Goal: Answer question/provide support: Share knowledge or assist other users

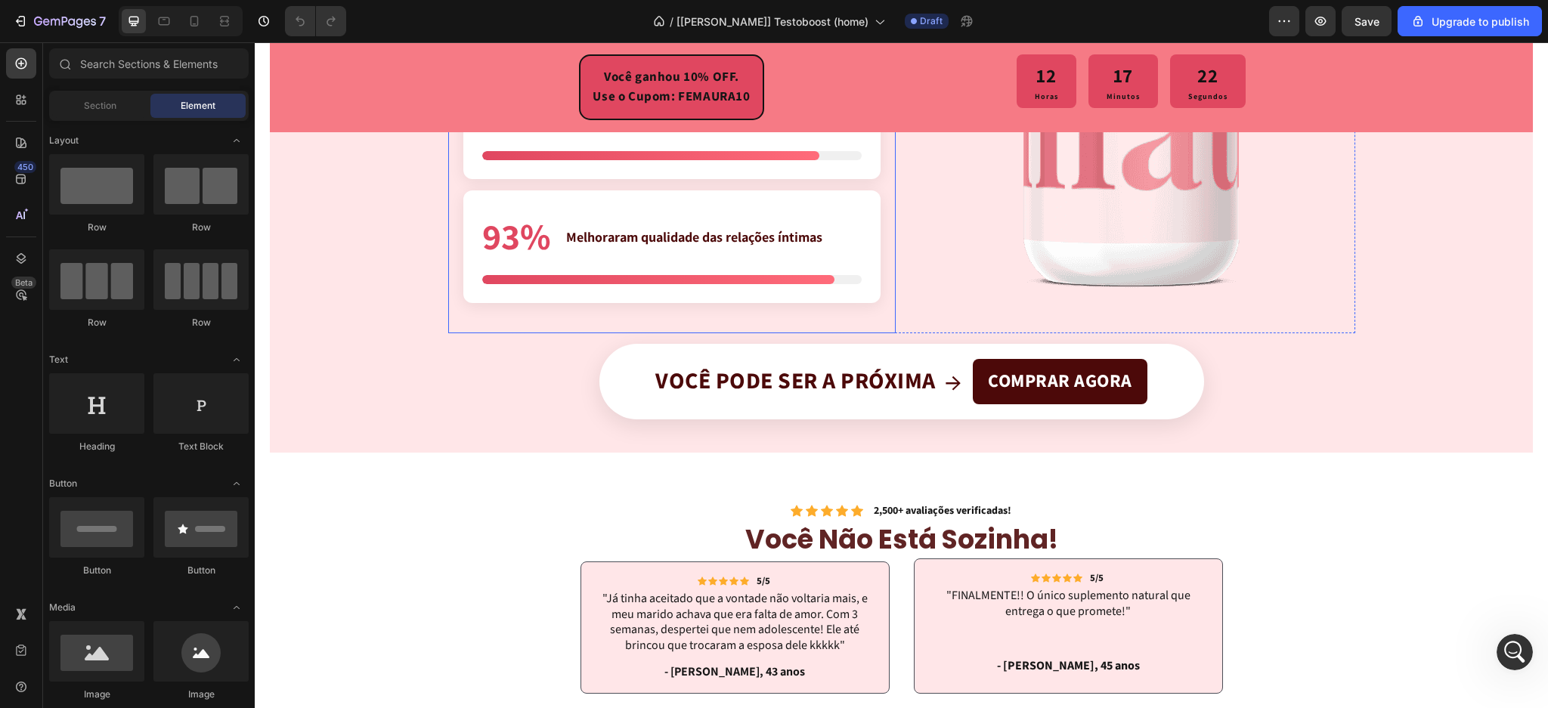
scroll to position [3830, 0]
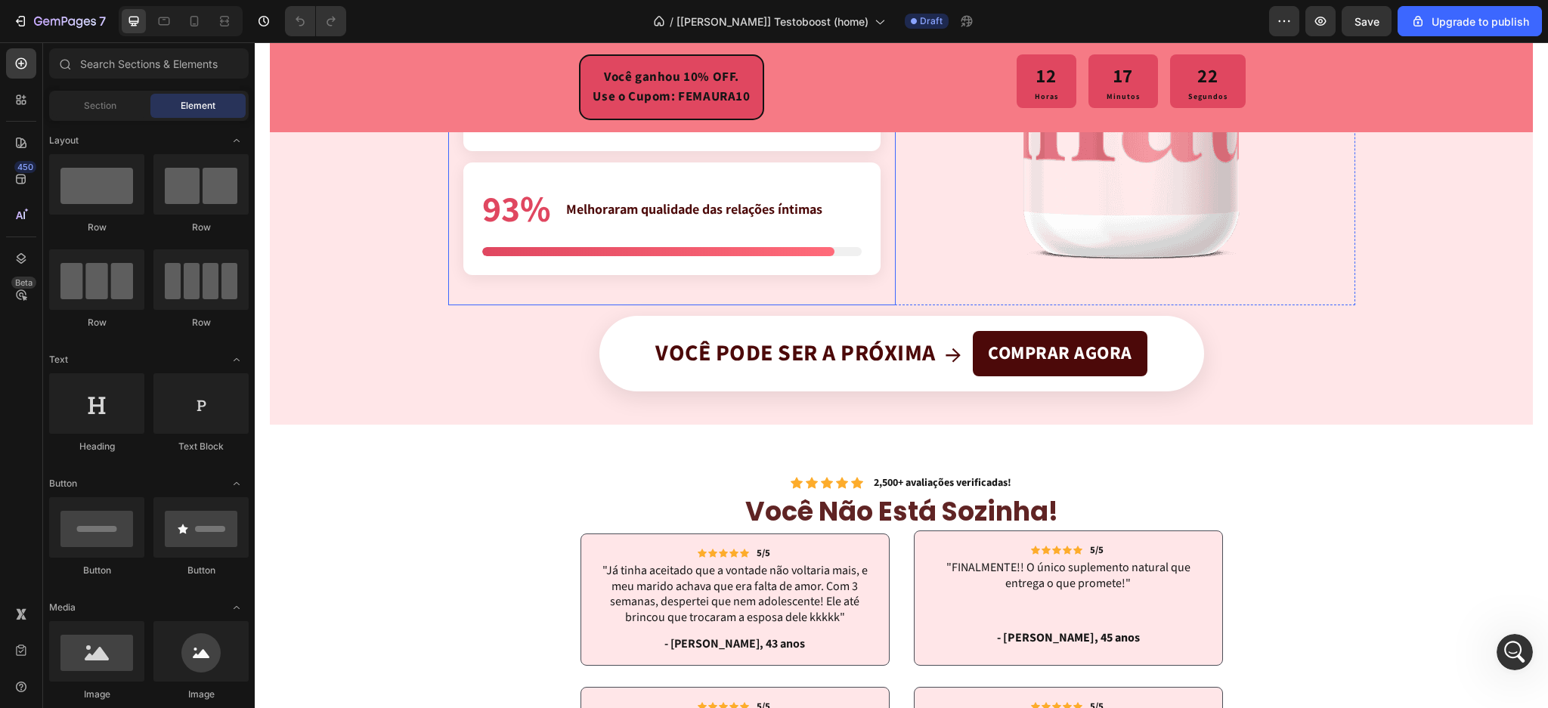
click at [716, 238] on div "93% Melhoraram qualidade das relações íntimas" at bounding box center [671, 219] width 417 height 113
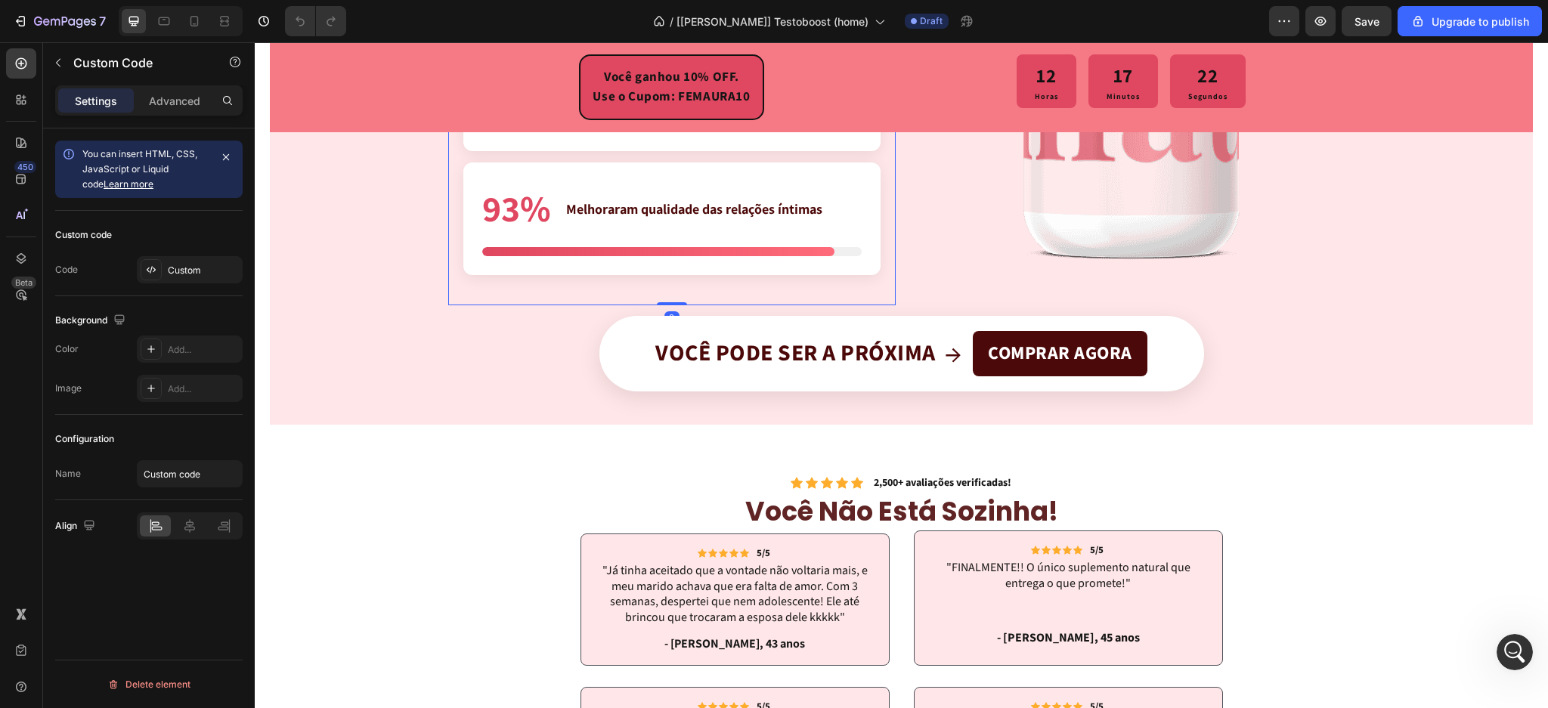
click at [716, 238] on div "93% Melhoraram qualidade das relações íntimas" at bounding box center [671, 219] width 417 height 113
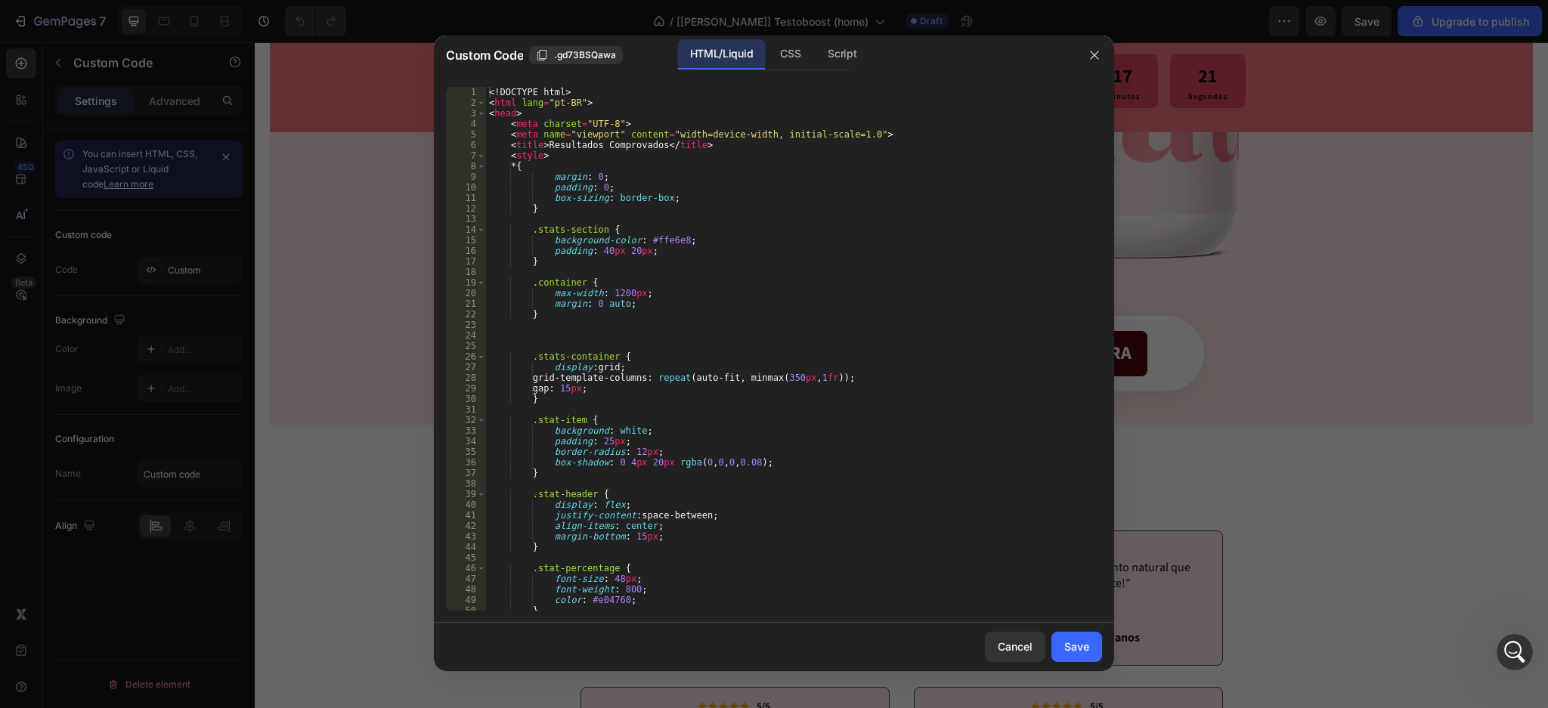
click at [732, 278] on div "<! DOCTYPE html > < html lang = "pt-BR" > < head > < meta charset = "UTF-8" > <…" at bounding box center [786, 360] width 601 height 546
type textarea "</body> </html>"
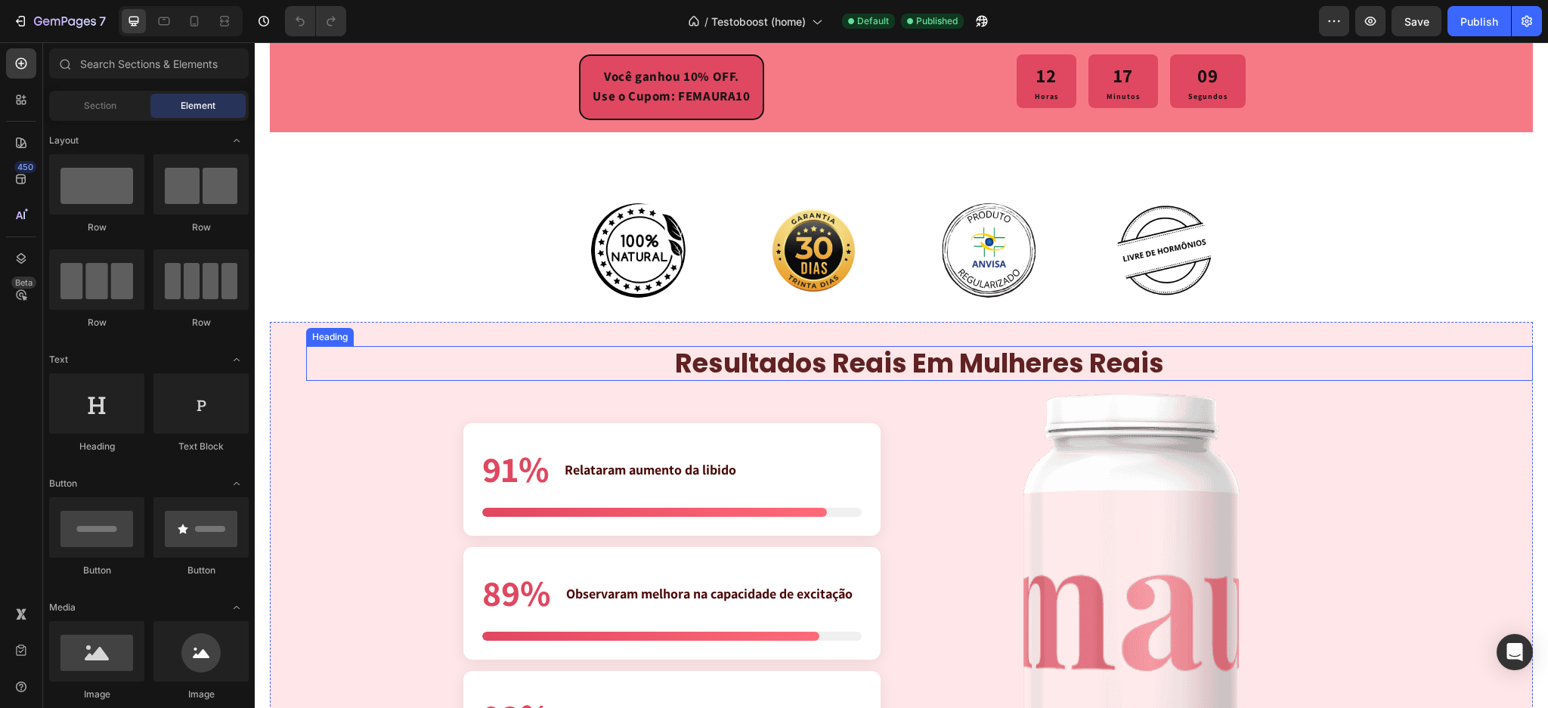
scroll to position [3427, 0]
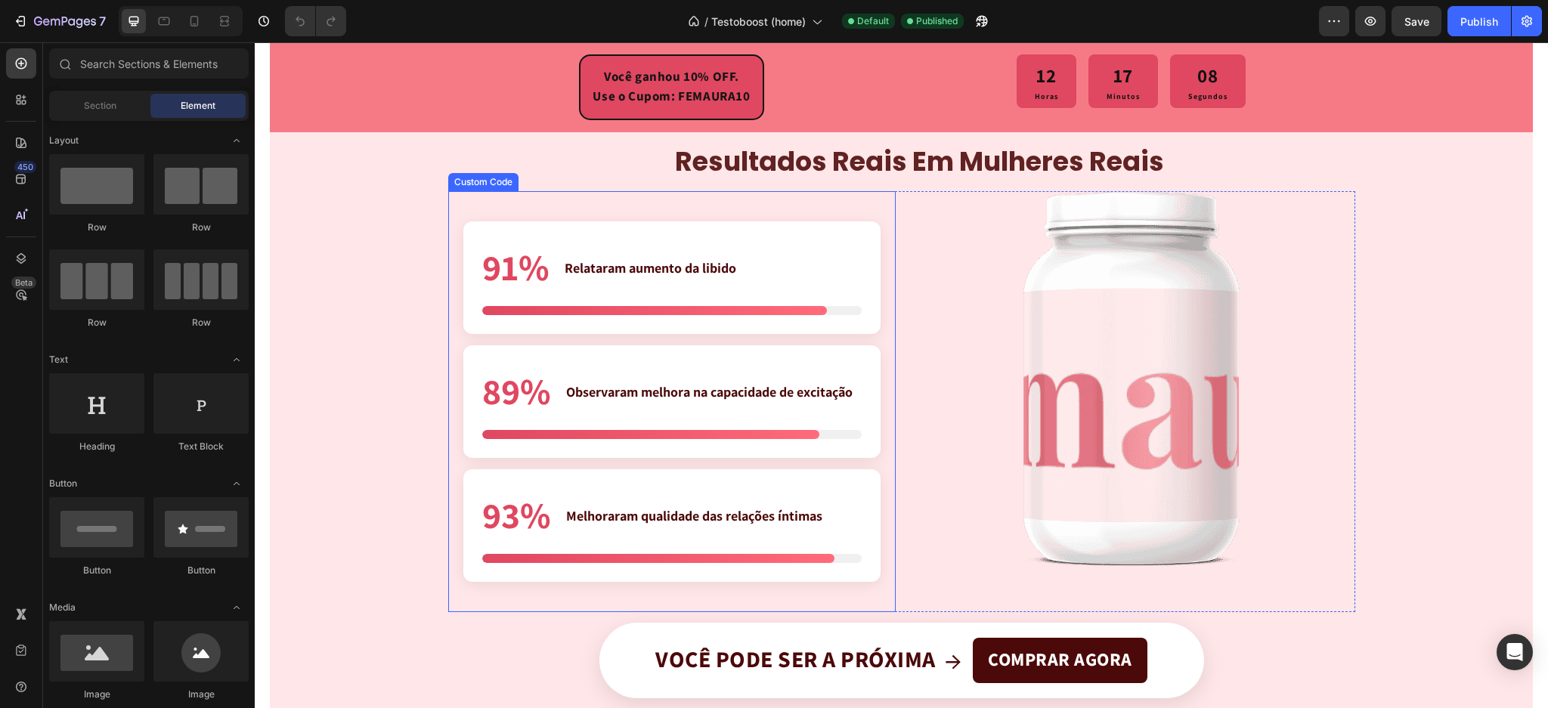
click at [711, 323] on div "91% Relataram aumento da libido" at bounding box center [671, 278] width 417 height 113
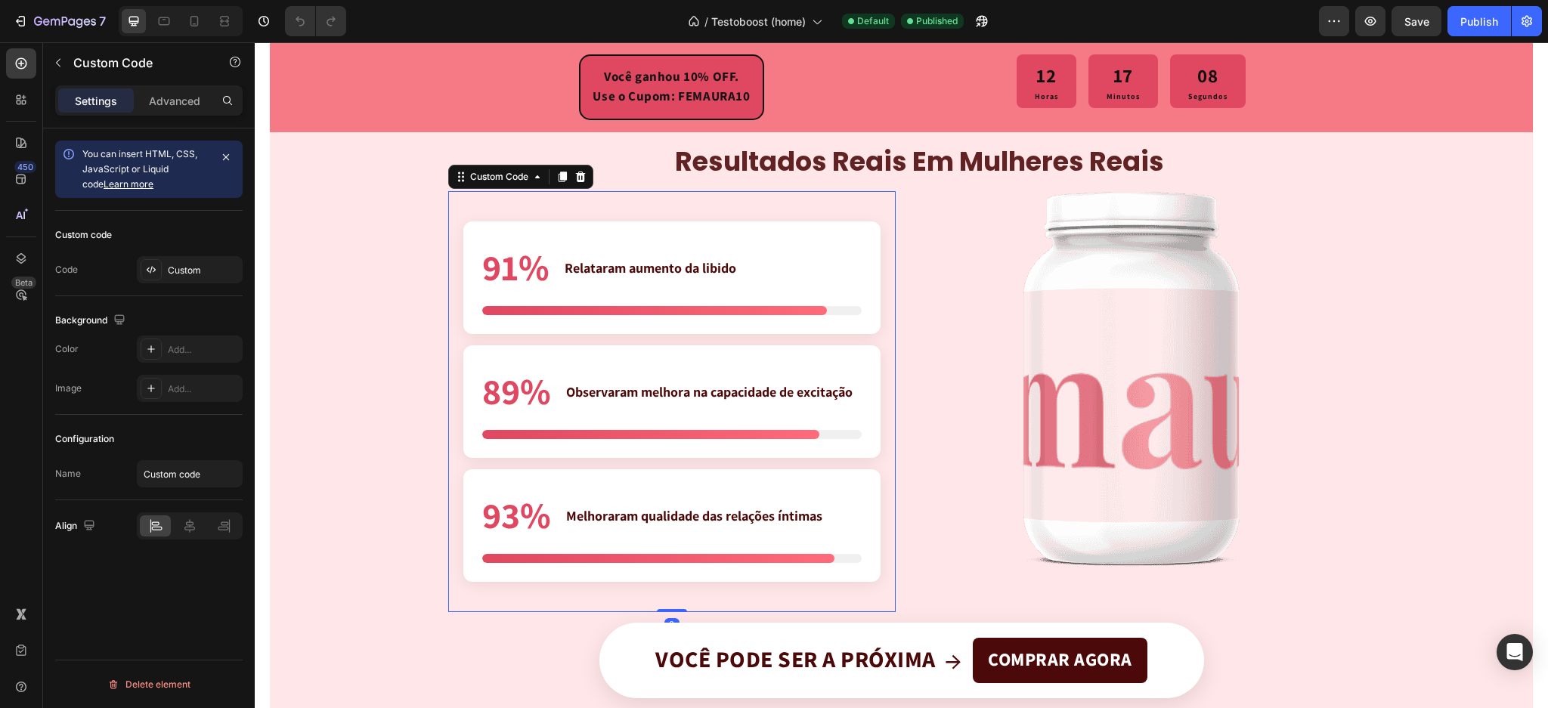
click at [711, 323] on div "91% Relataram aumento da libido" at bounding box center [671, 278] width 417 height 113
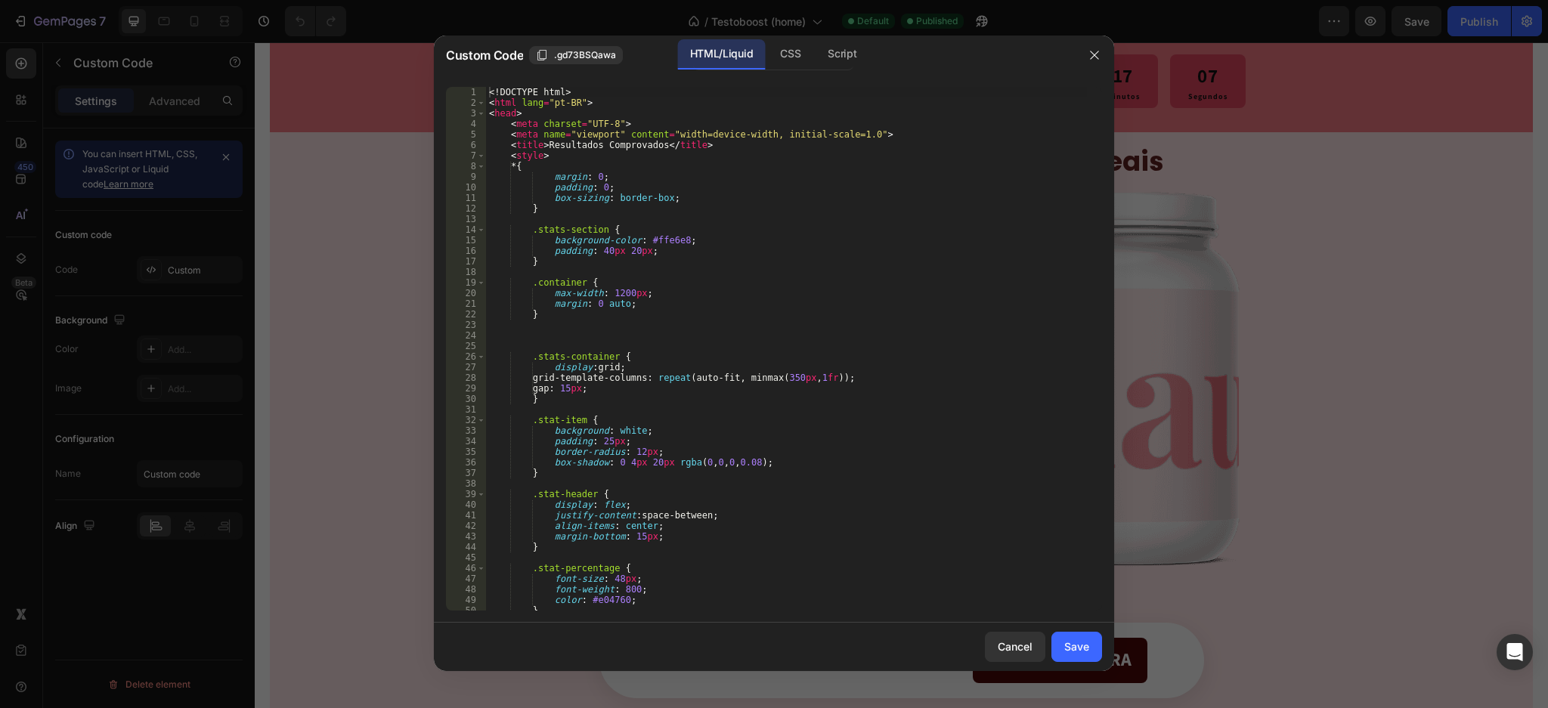
click at [742, 320] on div "<! DOCTYPE html > < html lang = "pt-BR" > < head > < meta charset = "UTF-8" > <…" at bounding box center [786, 360] width 601 height 546
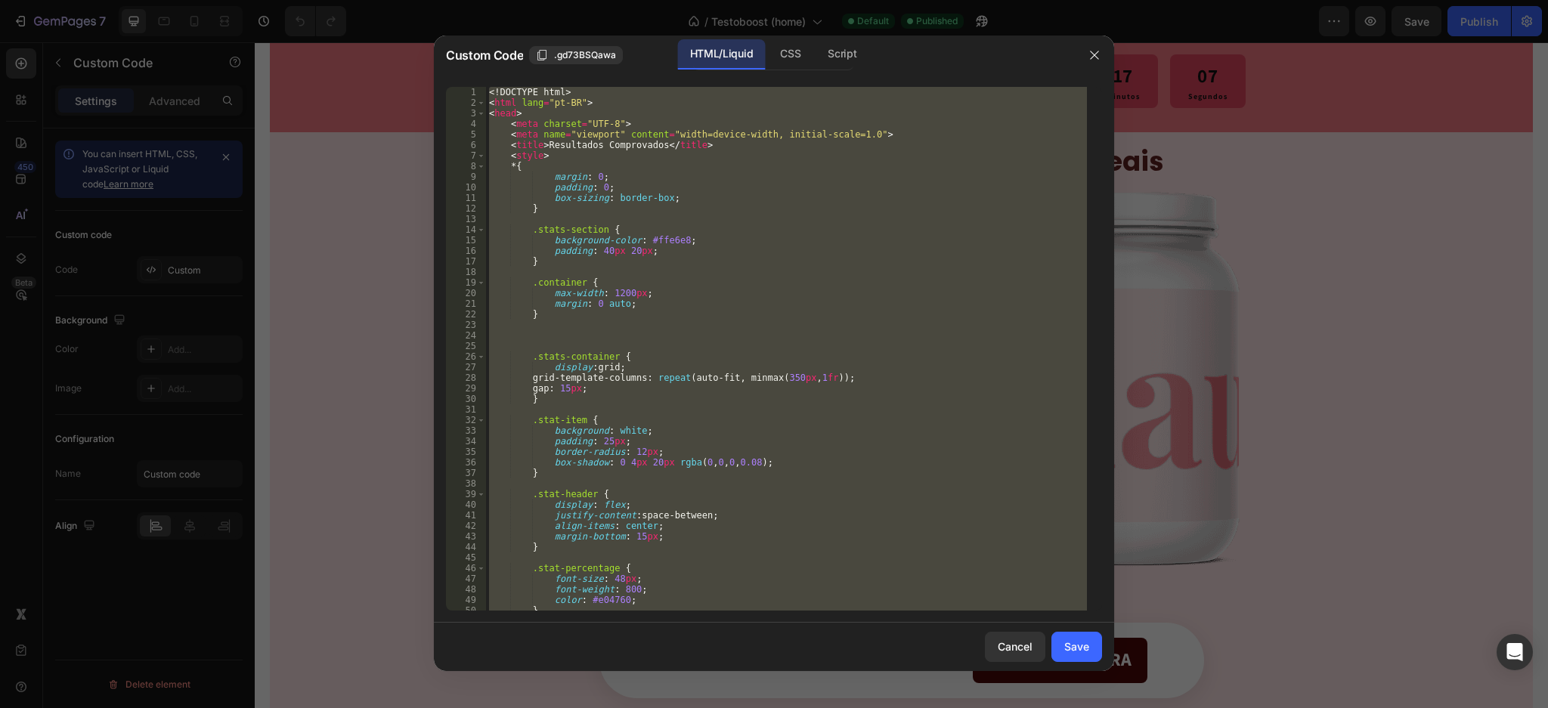
paste textarea
type textarea "</html>"
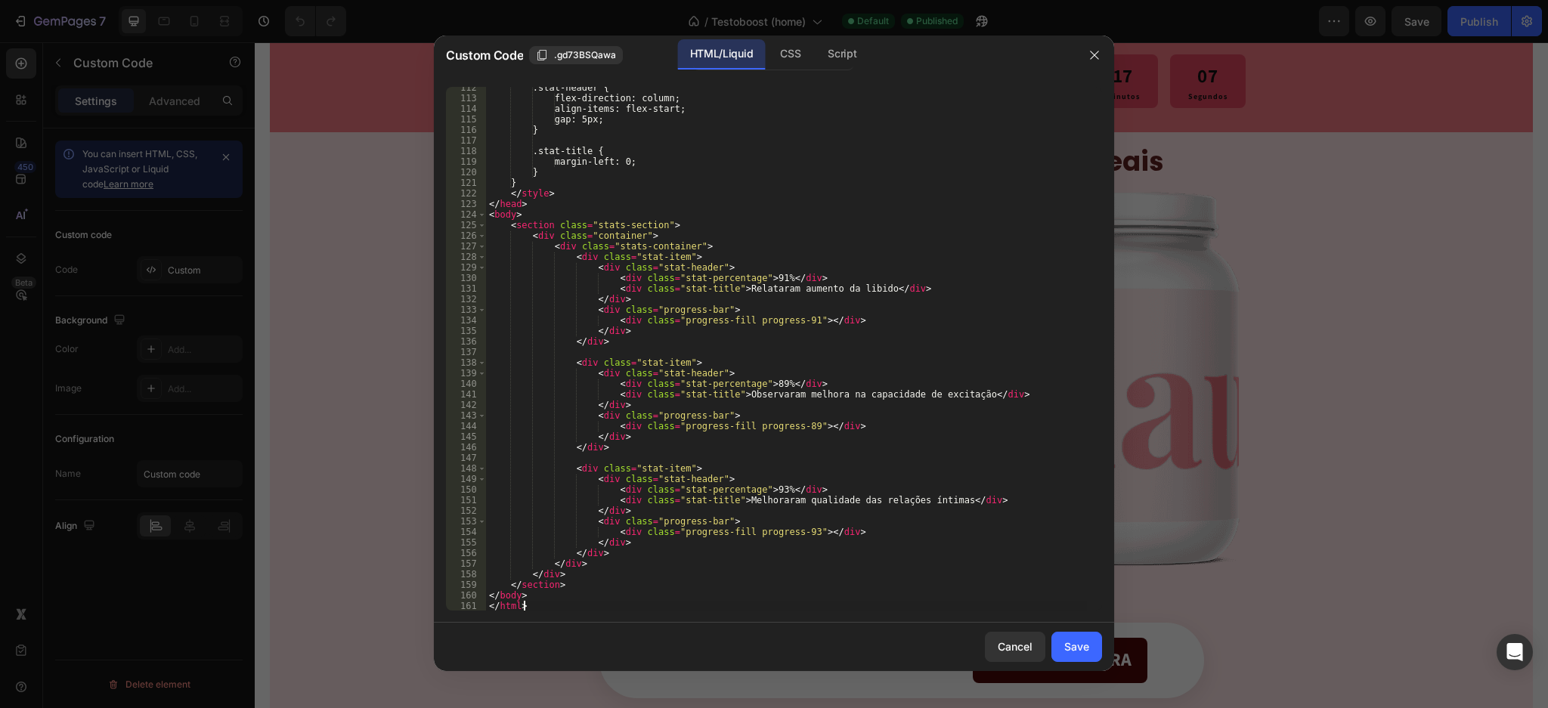
scroll to position [1180, 0]
click at [1077, 648] on div "Save" at bounding box center [1077, 647] width 25 height 16
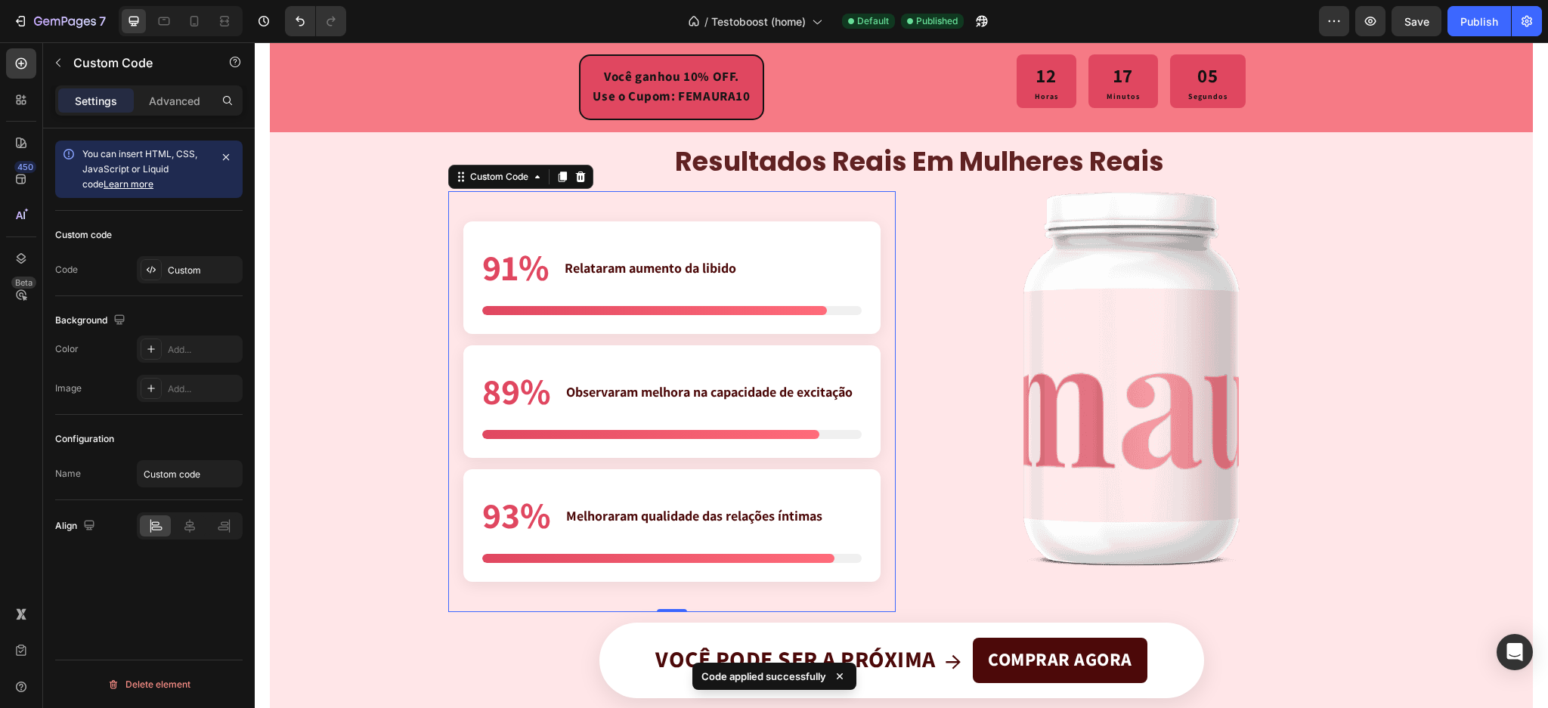
click at [1480, 17] on div "Publish" at bounding box center [1480, 22] width 38 height 16
click at [190, 20] on icon at bounding box center [194, 21] width 15 height 15
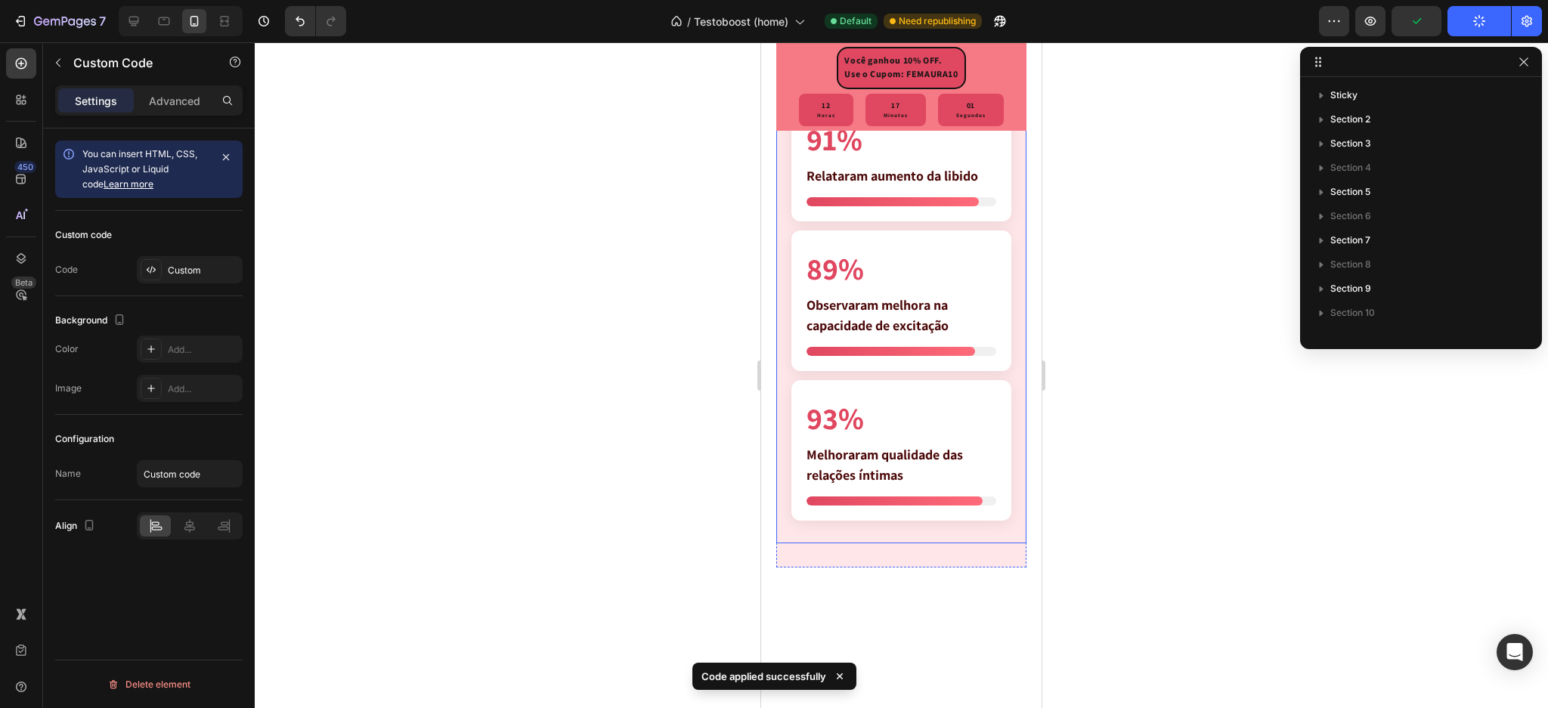
scroll to position [3139, 0]
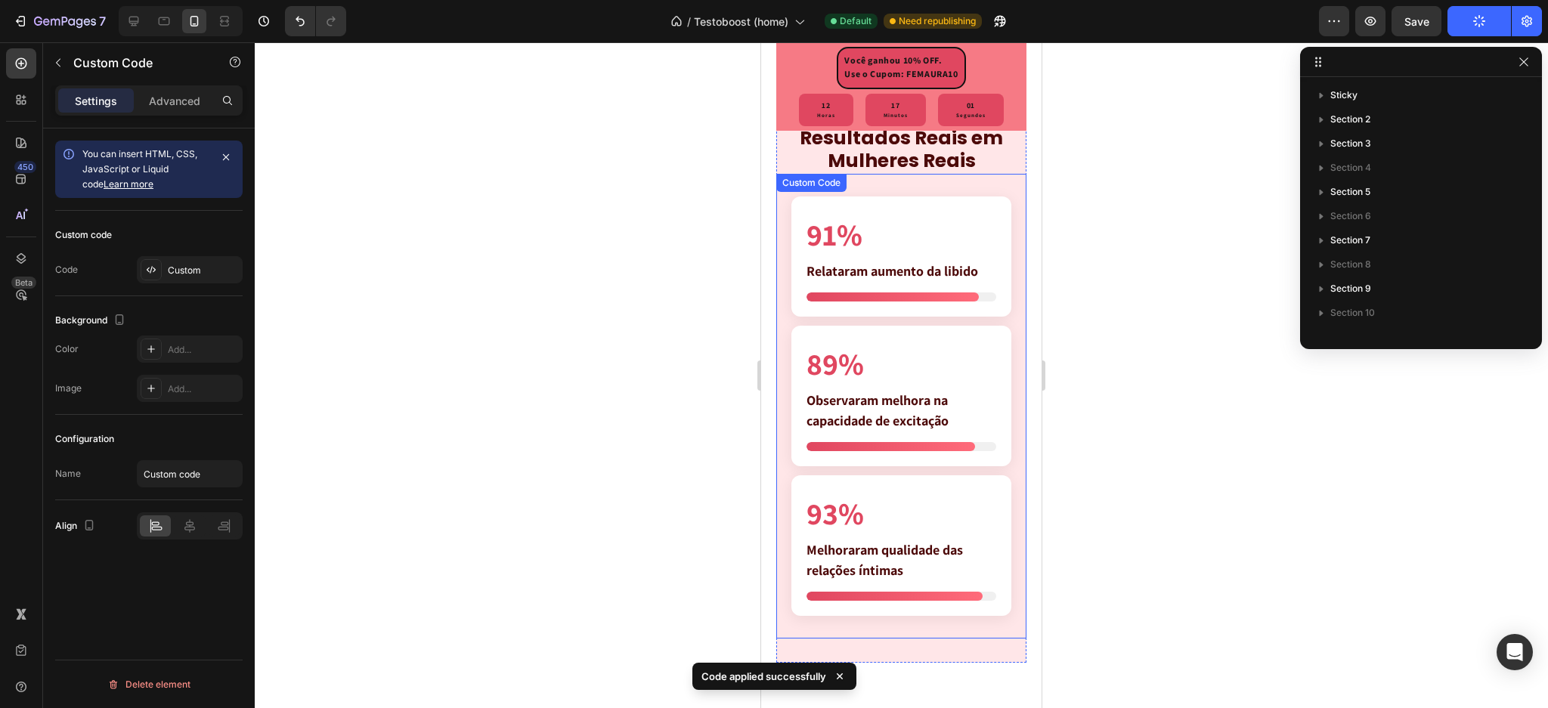
click at [884, 302] on div at bounding box center [893, 297] width 172 height 9
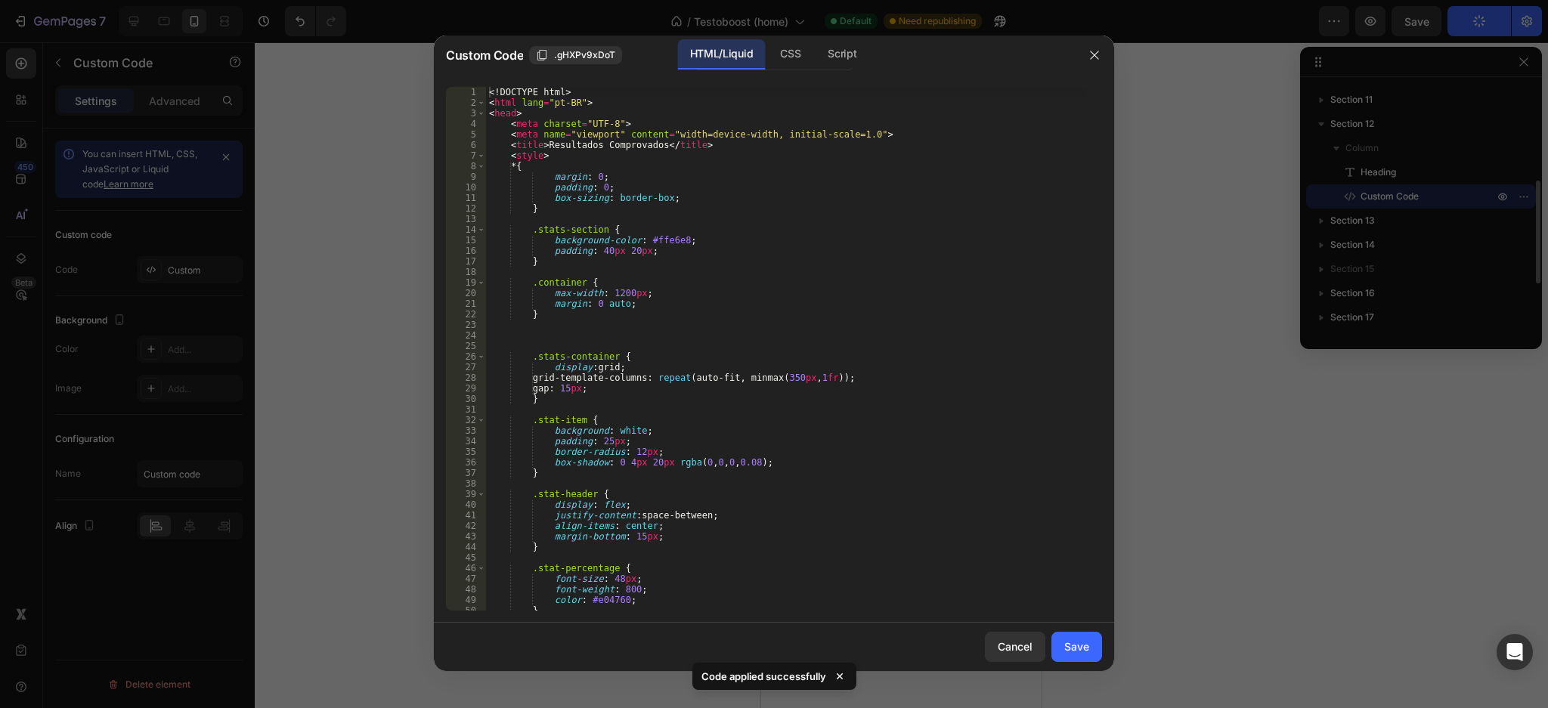
click at [690, 339] on div "<! DOCTYPE html > < html lang = "pt-BR" > < head > < meta charset = "UTF-8" > <…" at bounding box center [786, 360] width 601 height 546
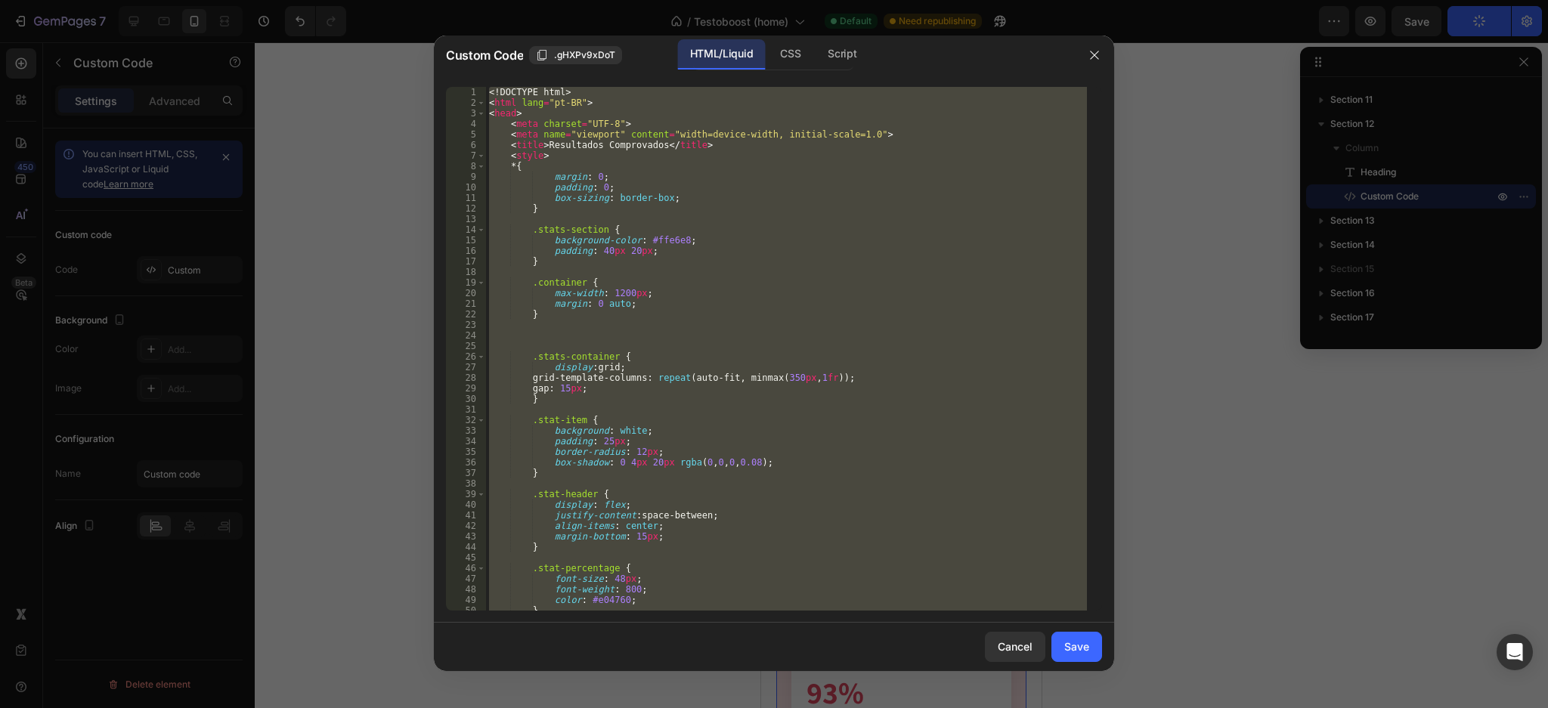
paste textarea
type textarea "</html>"
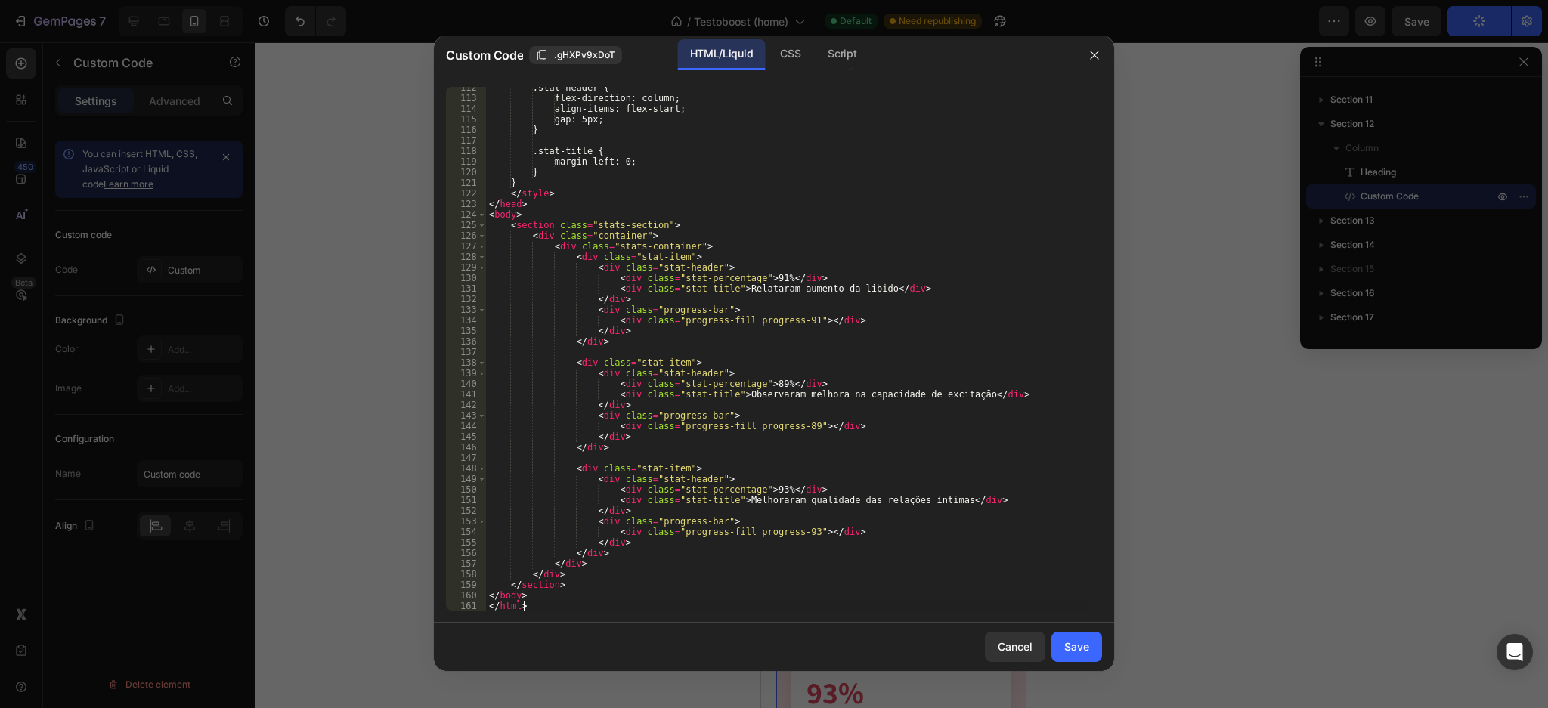
scroll to position [1180, 0]
click at [1074, 646] on div "Save" at bounding box center [1077, 647] width 25 height 16
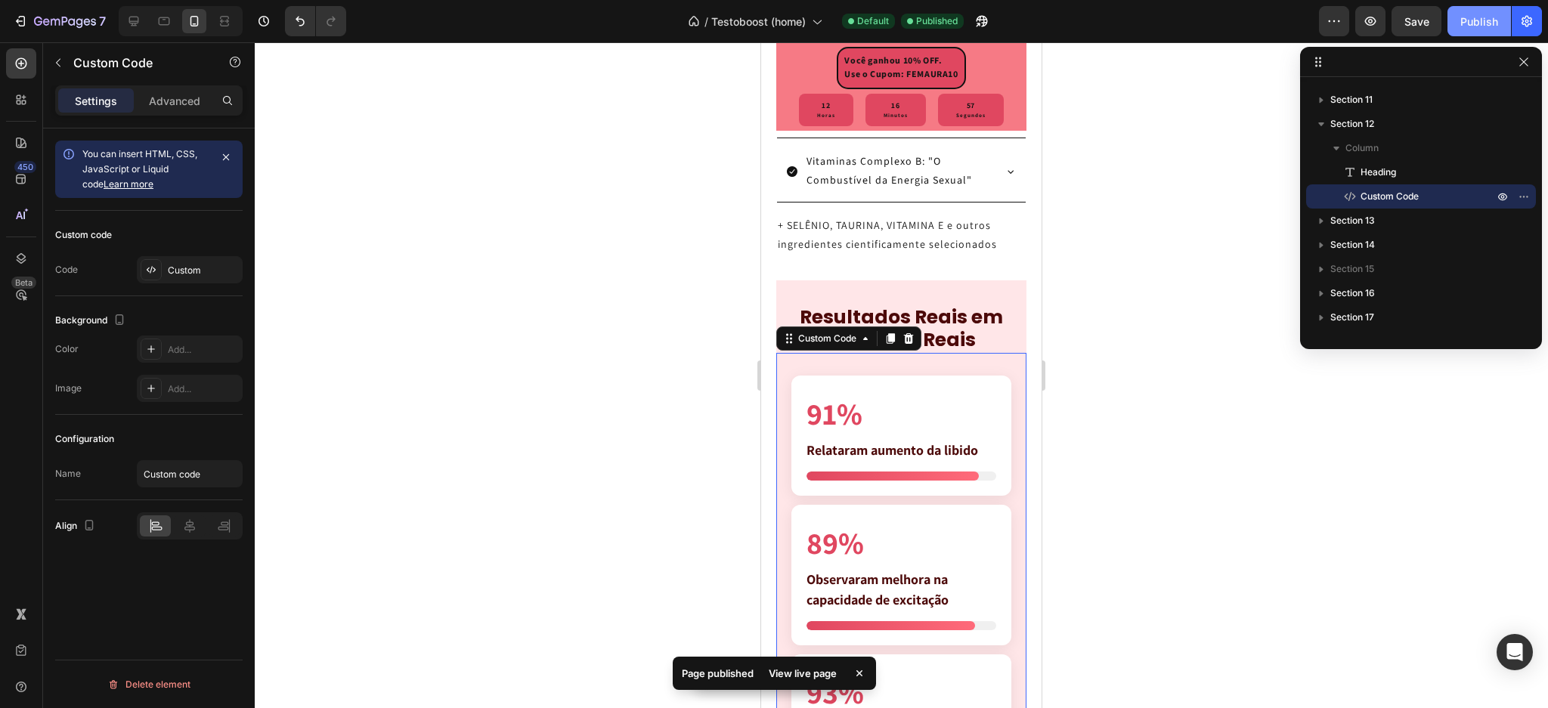
click at [1498, 30] on button "Publish" at bounding box center [1480, 21] width 64 height 30
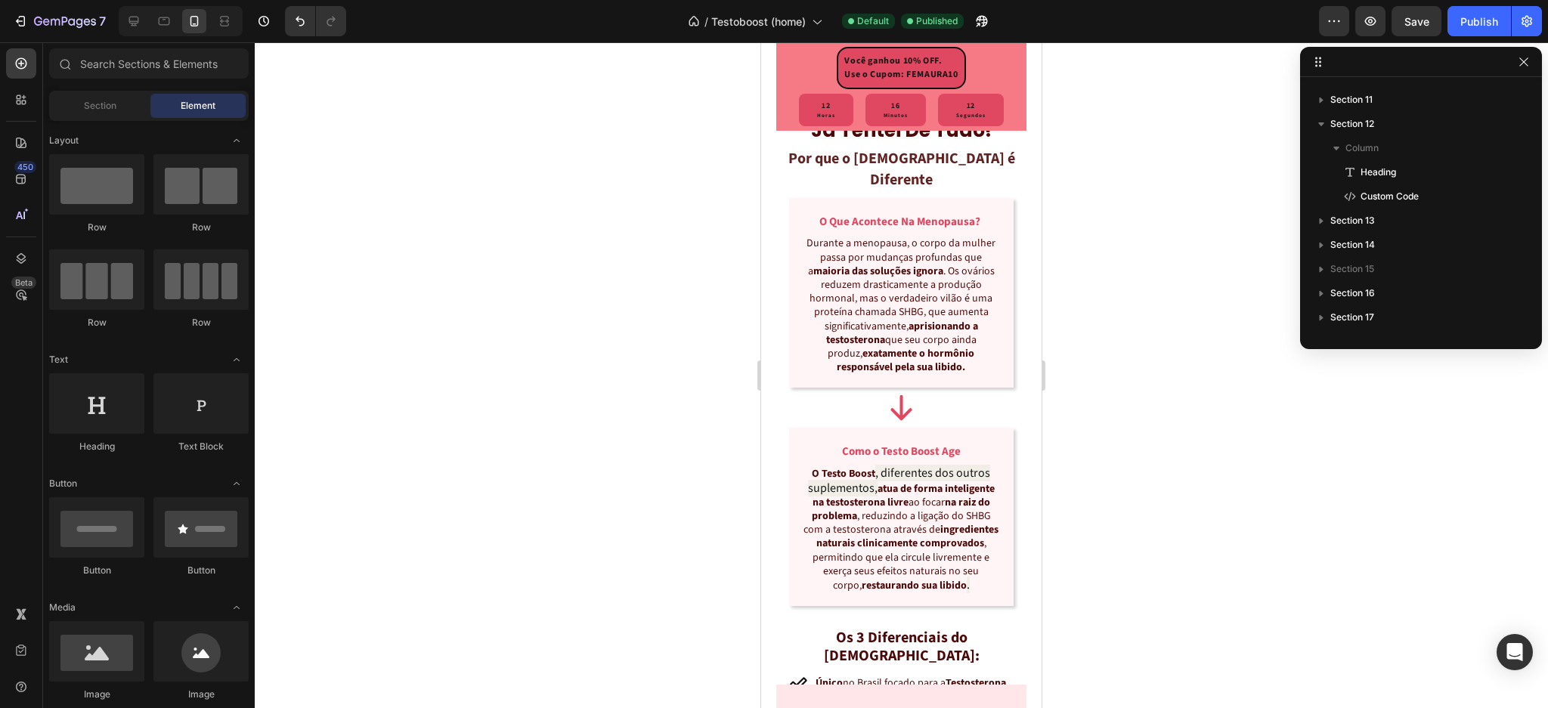
scroll to position [1676, 0]
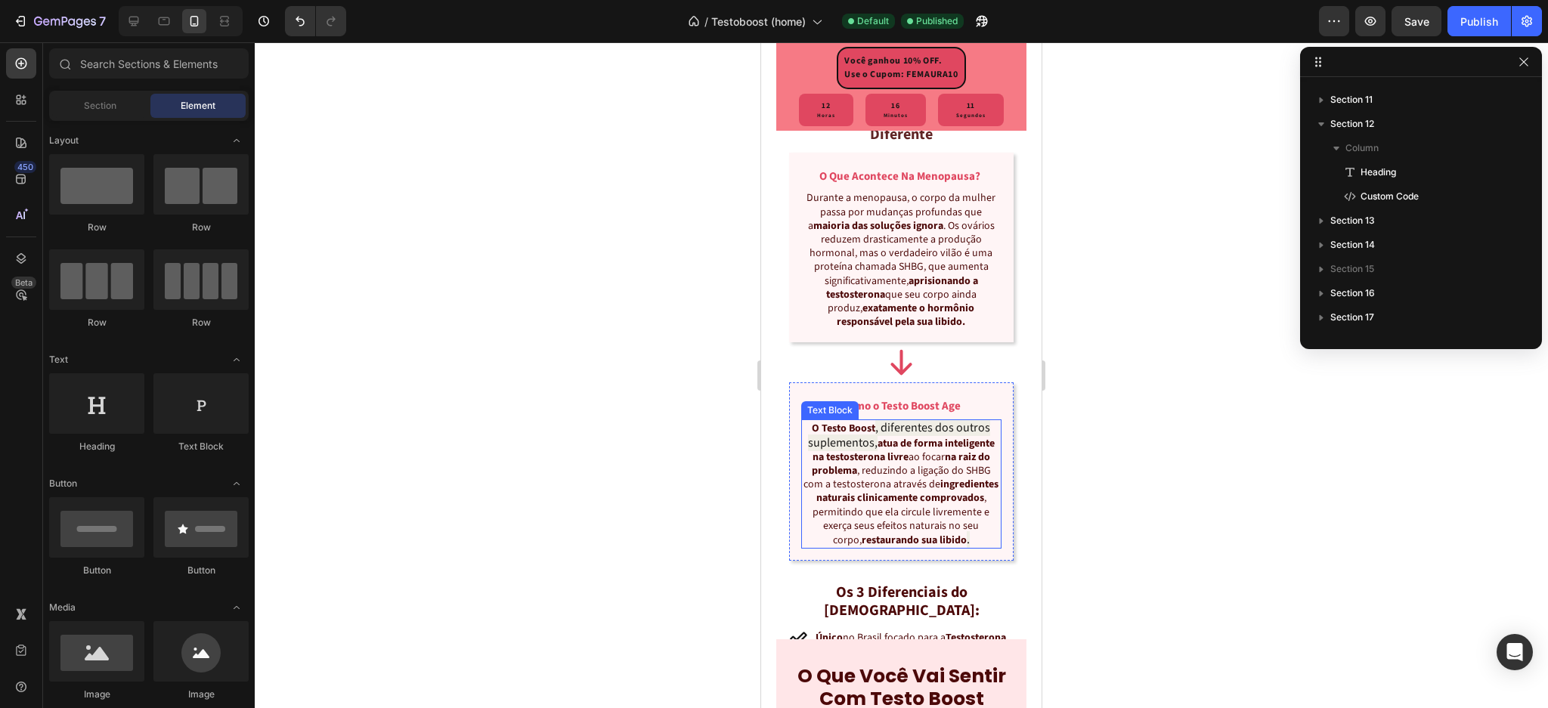
click at [879, 451] on span ", diferentes dos outros suplementos," at bounding box center [899, 435] width 183 height 31
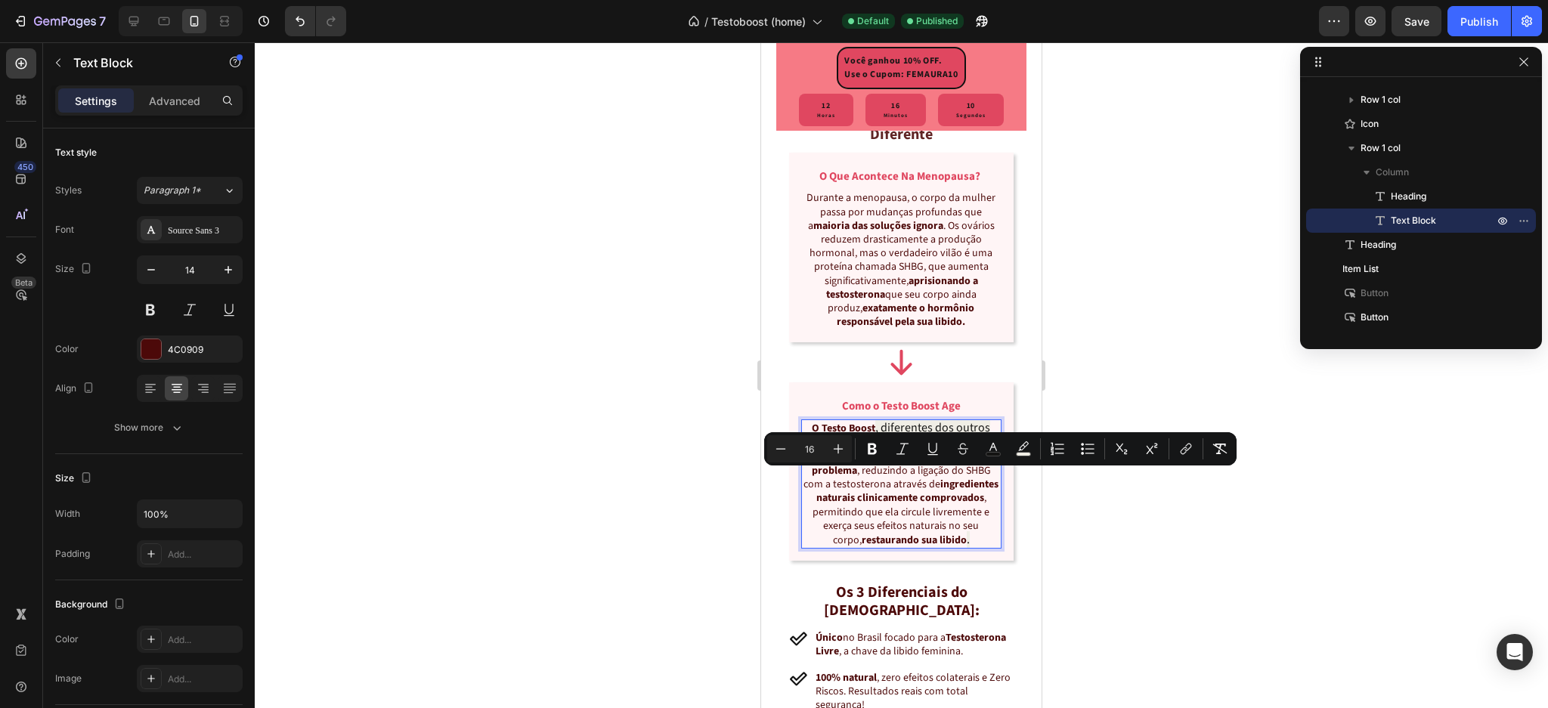
click at [894, 451] on span ", diferentes dos outros suplementos," at bounding box center [899, 435] width 183 height 31
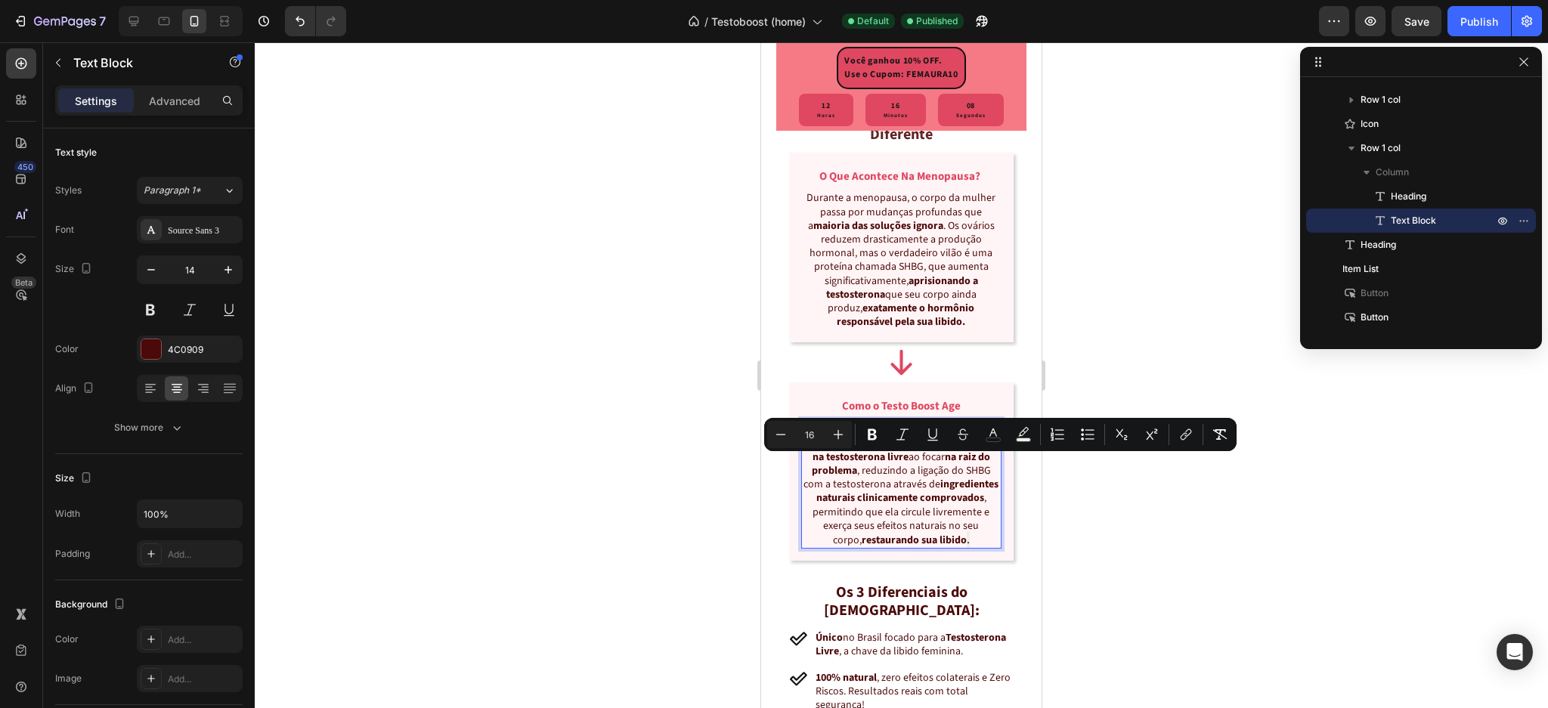
drag, startPoint x: 895, startPoint y: 482, endPoint x: 919, endPoint y: 452, distance: 38.1
click at [870, 451] on span ", diferentes dos outros suplementos," at bounding box center [899, 435] width 183 height 31
copy span ", diferentes dos outros suplementos,"
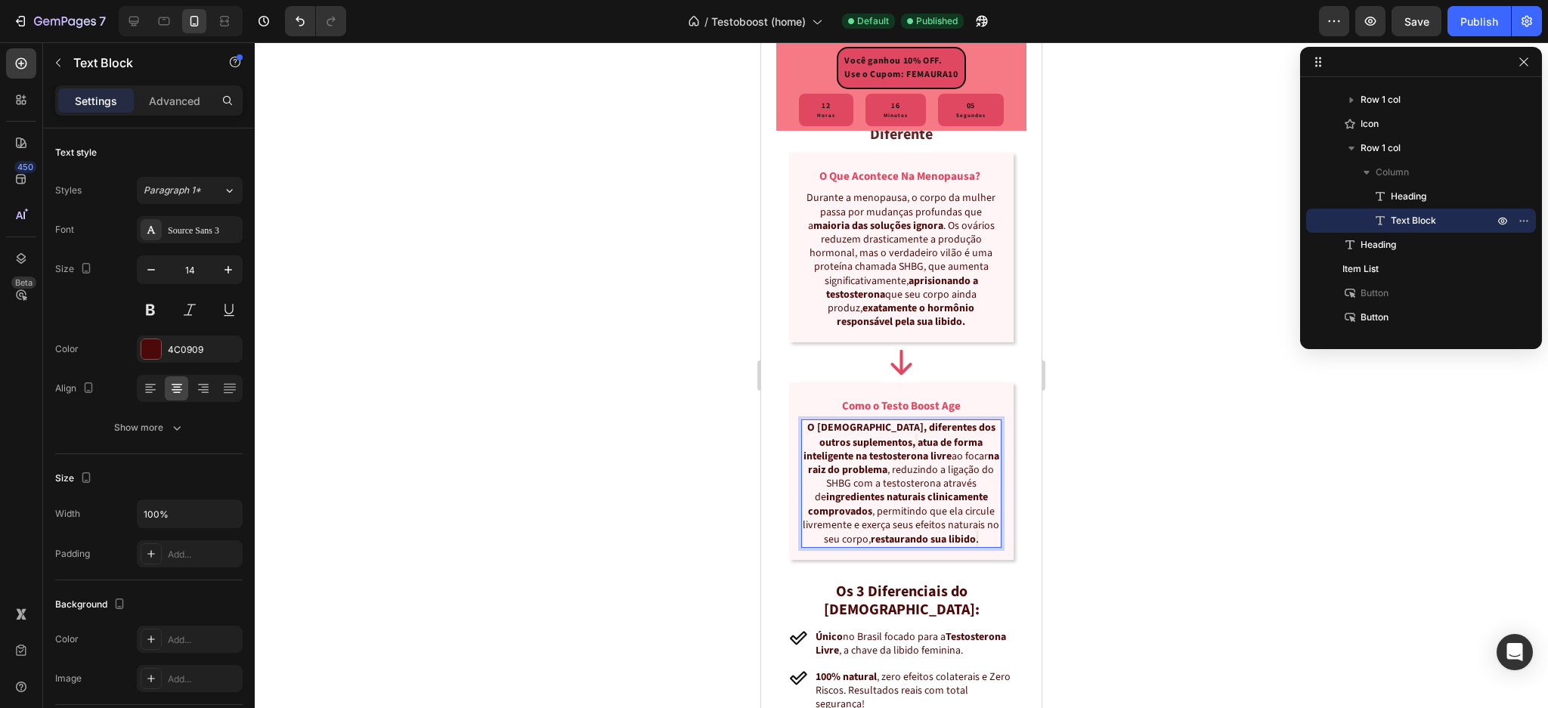
click at [1093, 456] on div at bounding box center [902, 375] width 1294 height 666
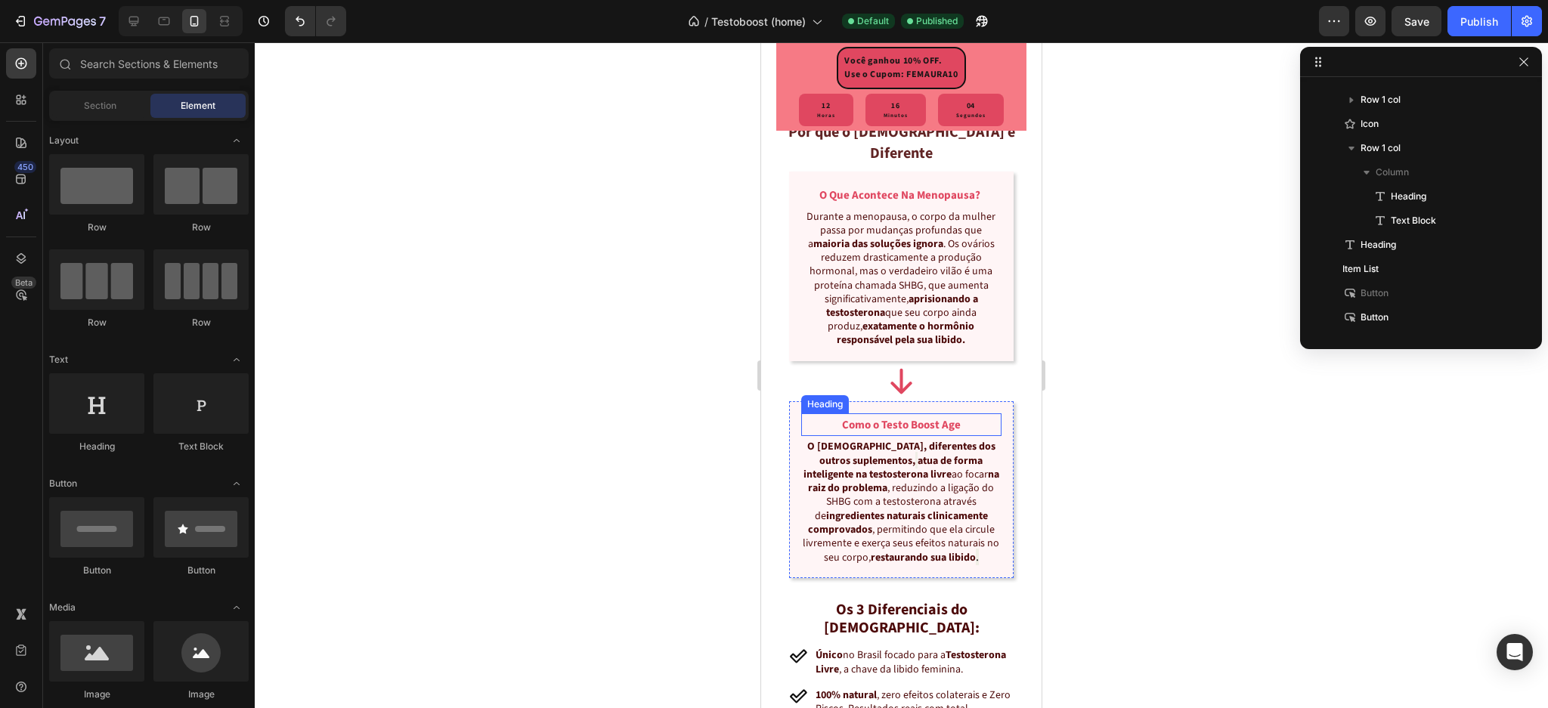
scroll to position [1979, 0]
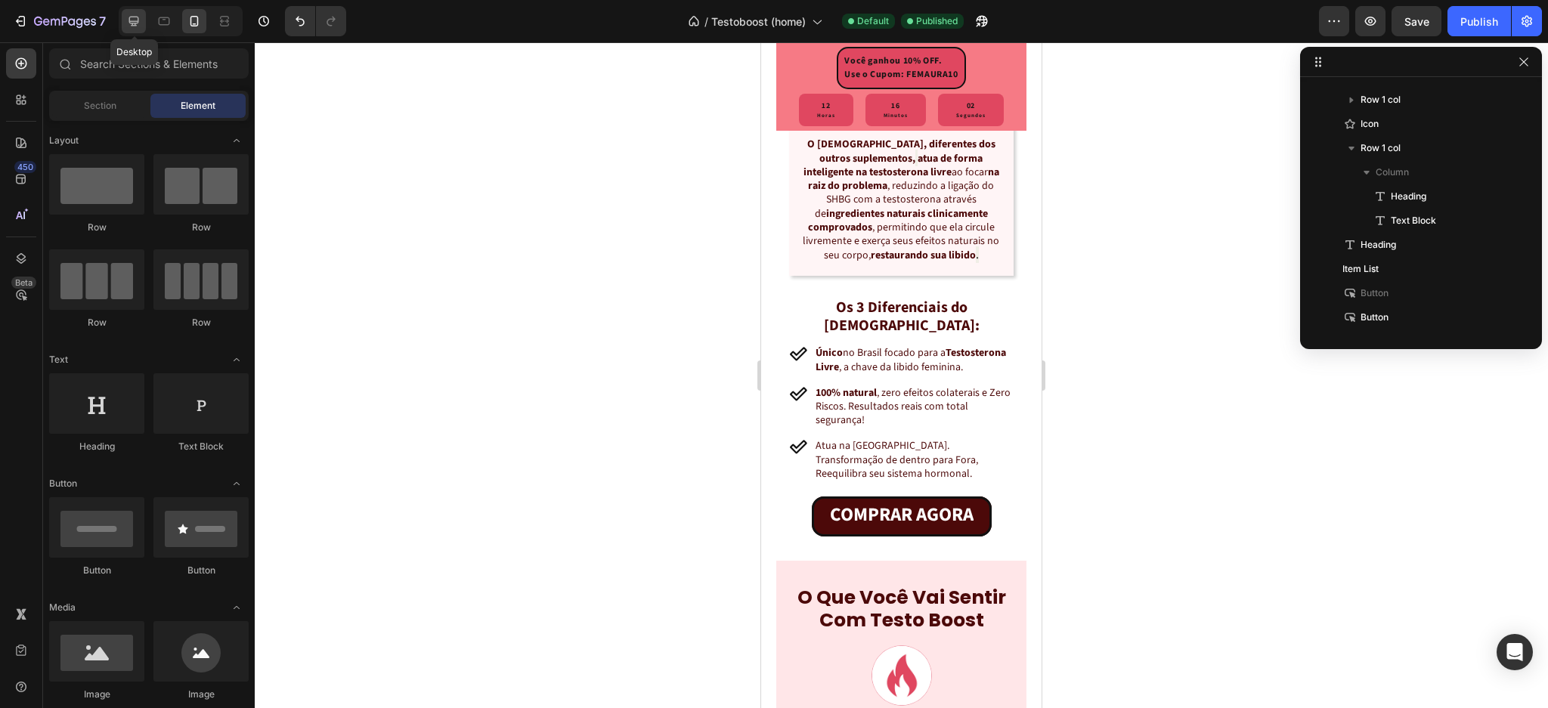
click at [129, 23] on icon at bounding box center [133, 21] width 15 height 15
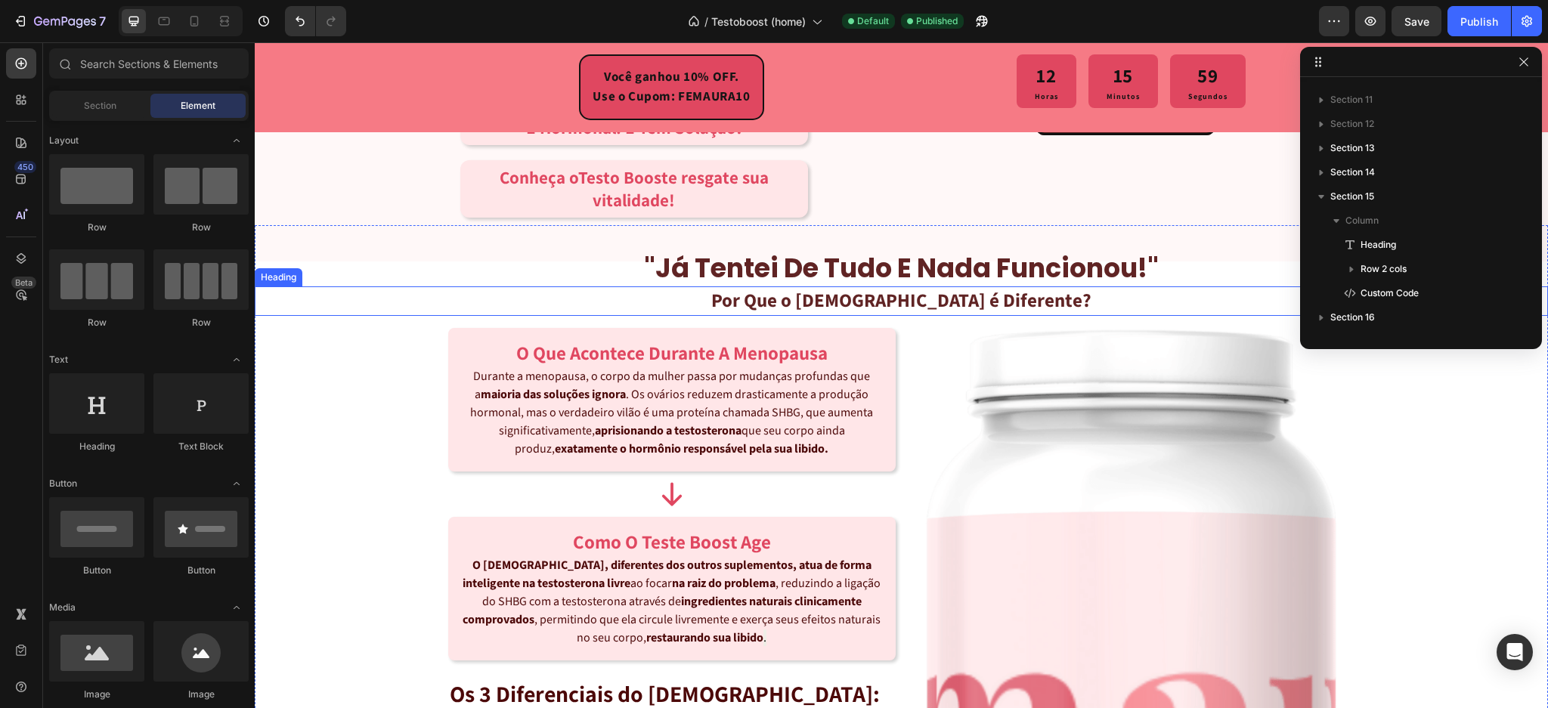
scroll to position [1504, 0]
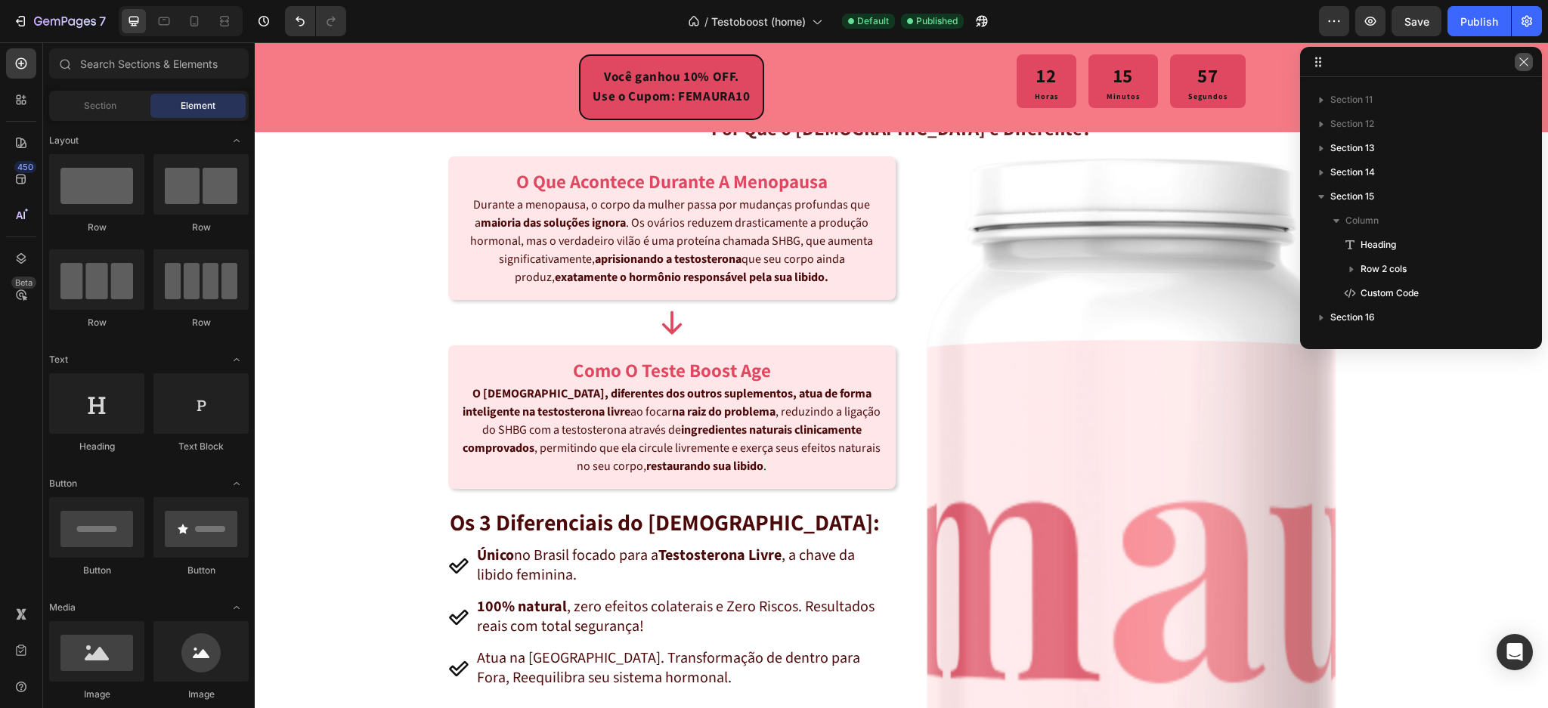
drag, startPoint x: 1526, startPoint y: 64, endPoint x: 1242, endPoint y: 5, distance: 290.3
click at [1526, 64] on icon "button" at bounding box center [1524, 62] width 12 height 12
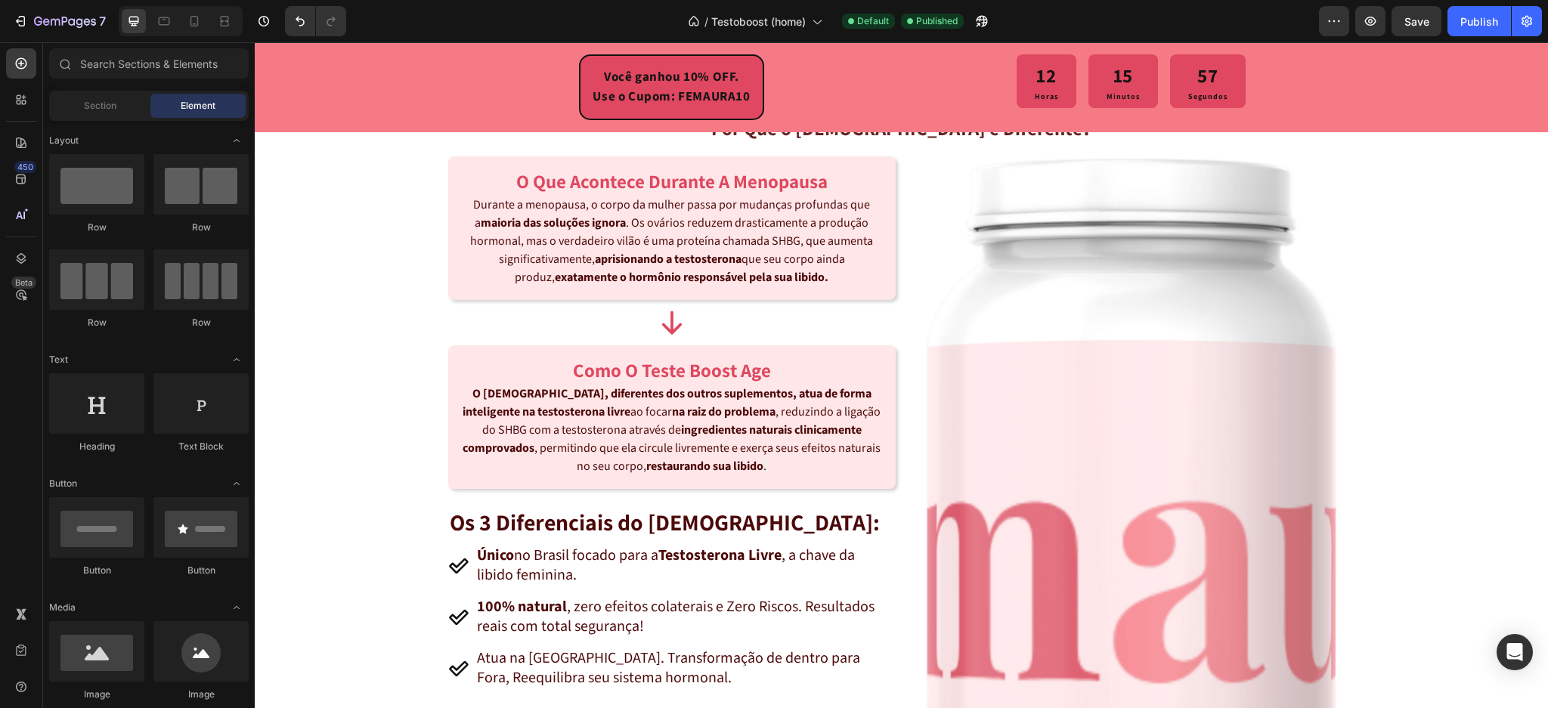
click at [1474, 20] on div "Publish" at bounding box center [1480, 22] width 38 height 16
click at [1511, 647] on icon "Open Intercom Messenger" at bounding box center [1514, 653] width 17 height 20
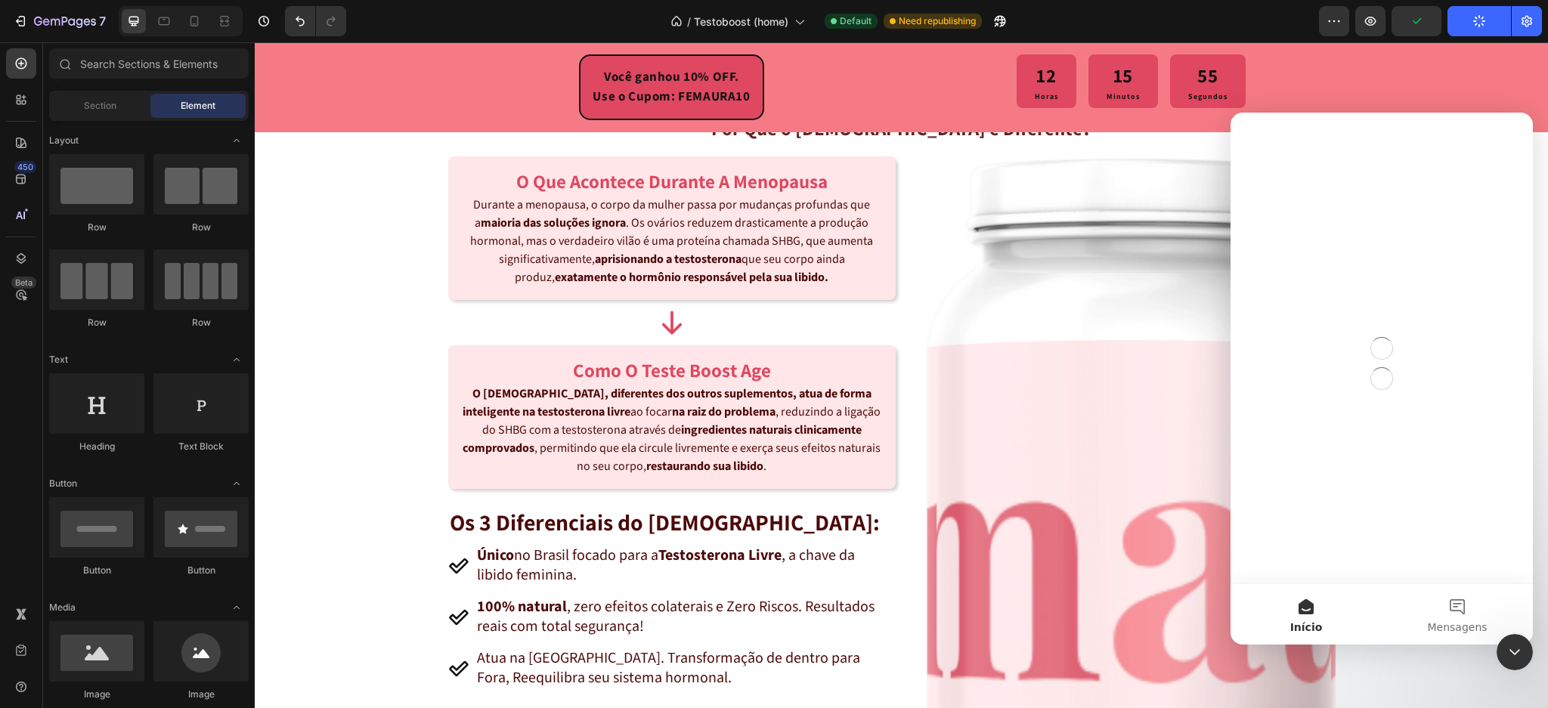
scroll to position [0, 0]
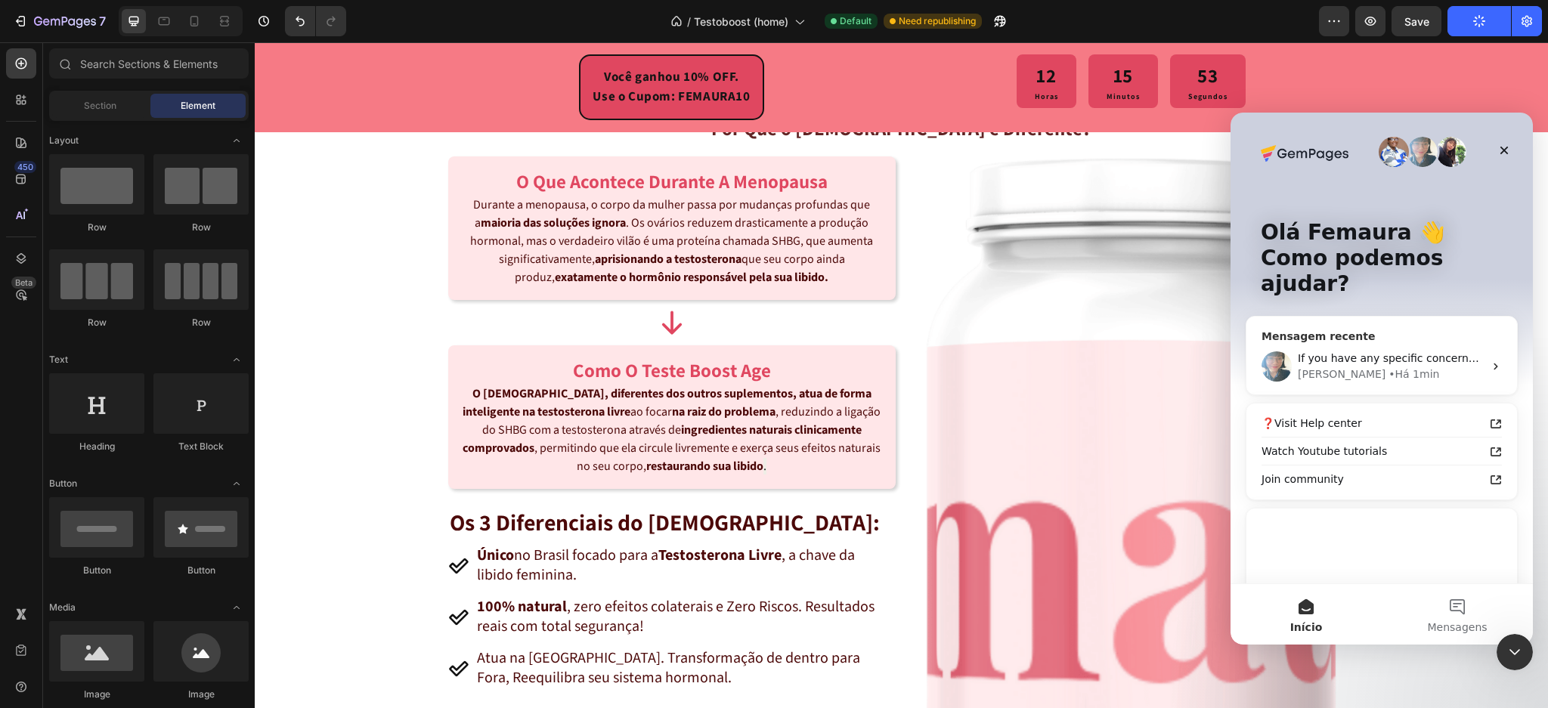
click at [1364, 352] on span "If you have any specific concerns or require further assistance, please do not …" at bounding box center [1578, 358] width 560 height 12
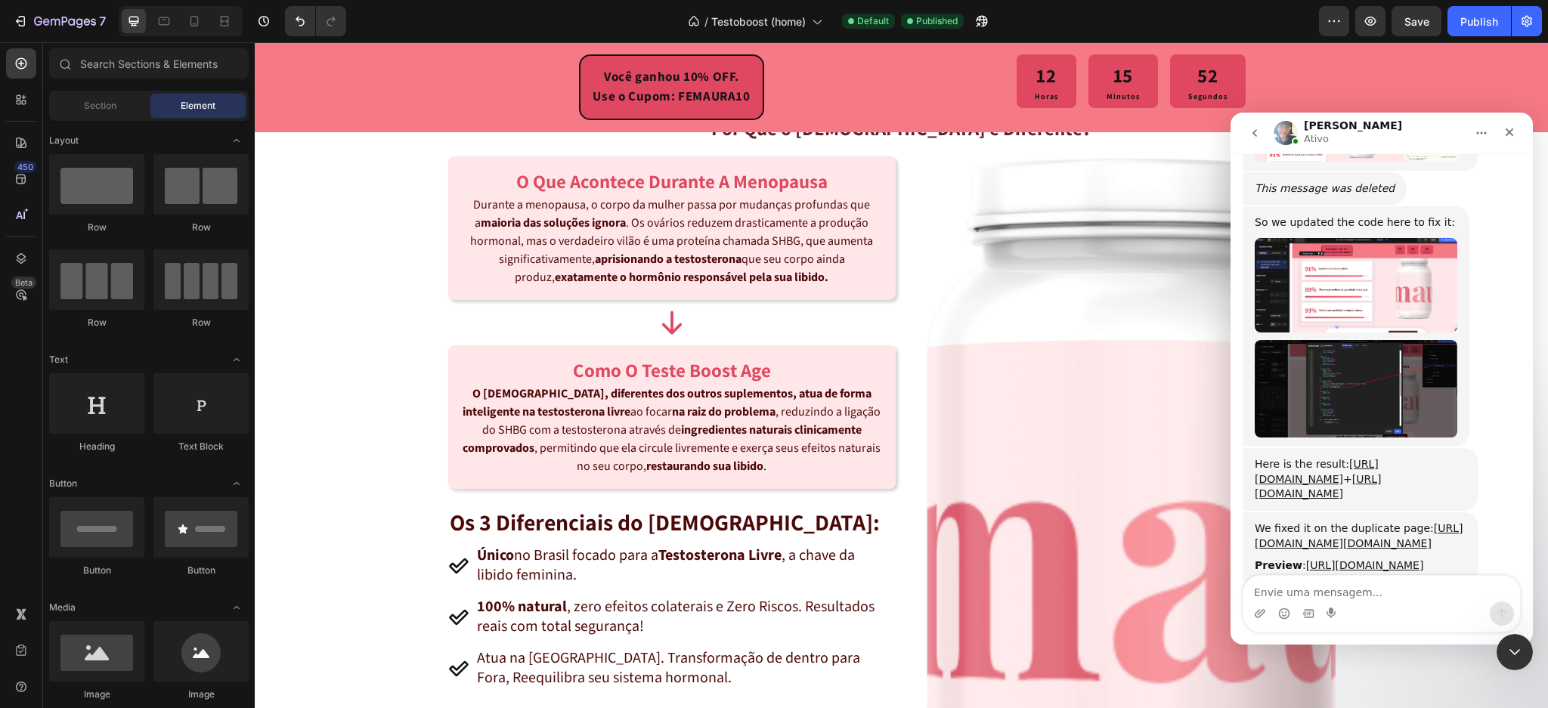
click at [1335, 598] on textarea "Envie uma mensagem..." at bounding box center [1382, 589] width 277 height 26
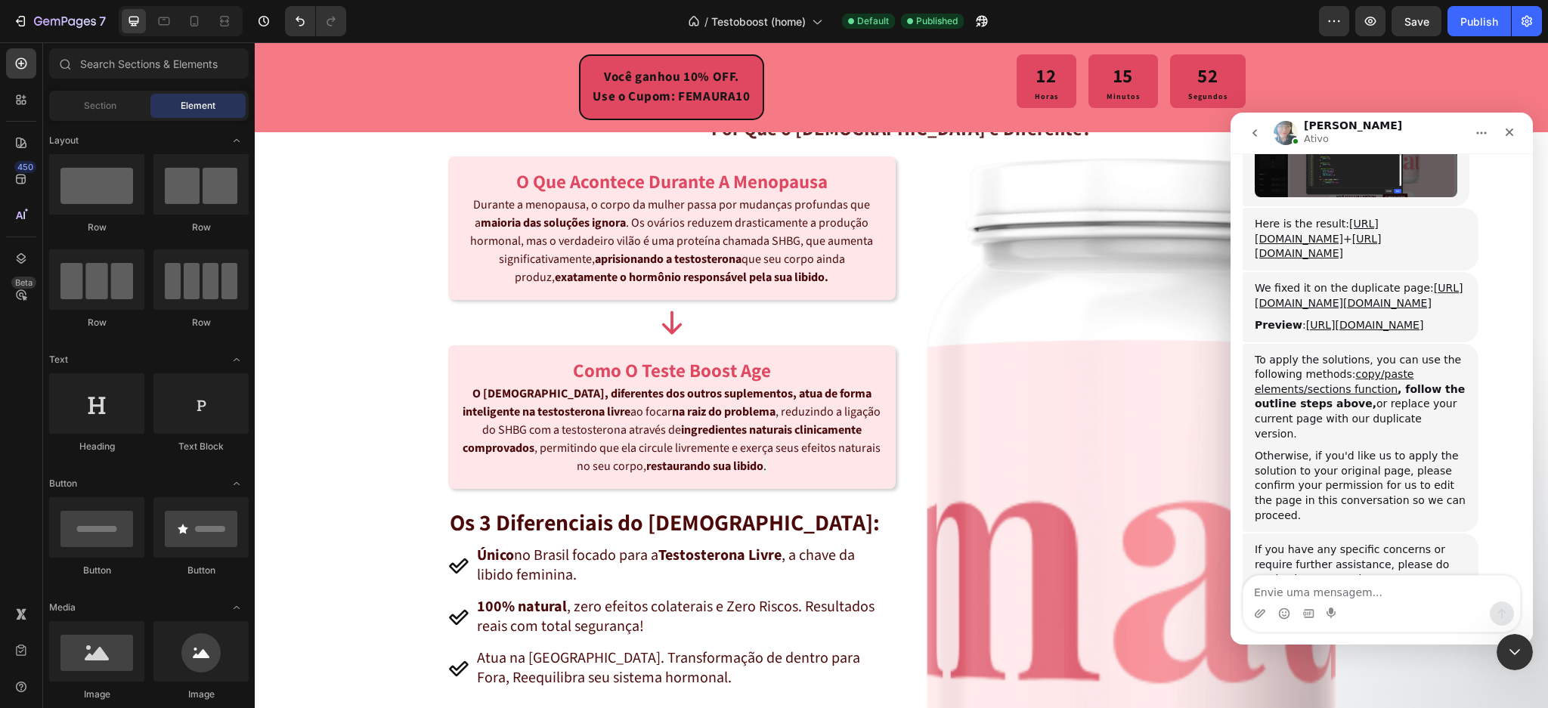
scroll to position [2076, 0]
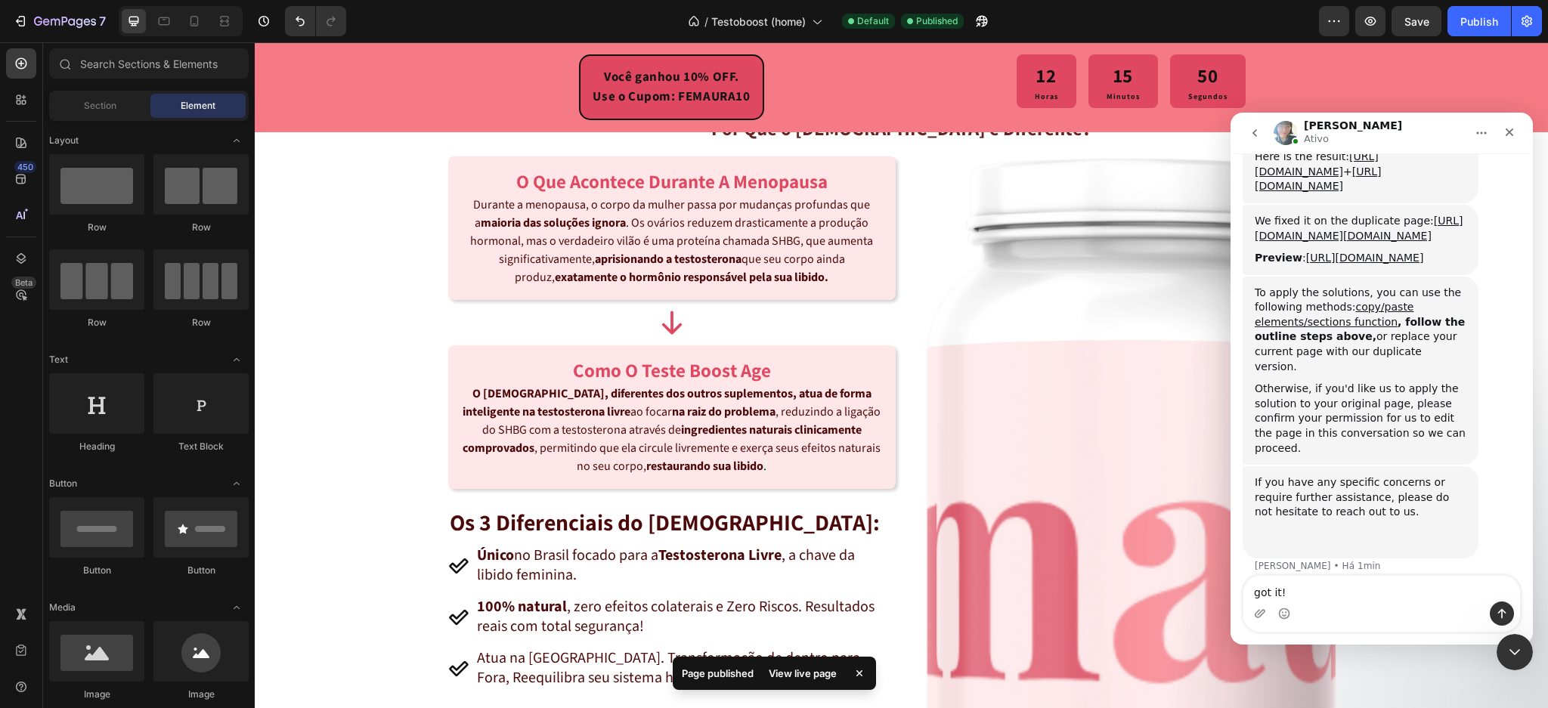
type textarea "got it!"
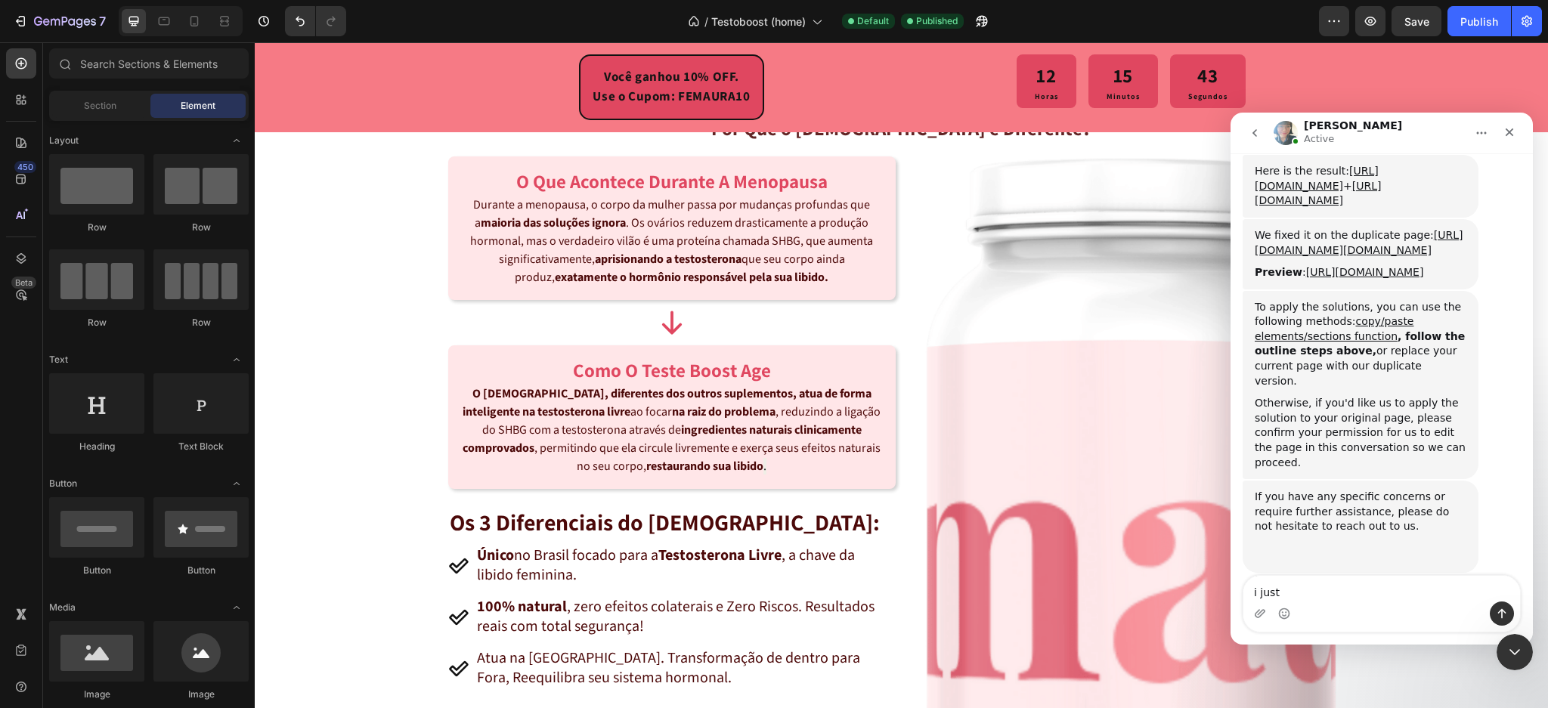
scroll to position [2181, 0]
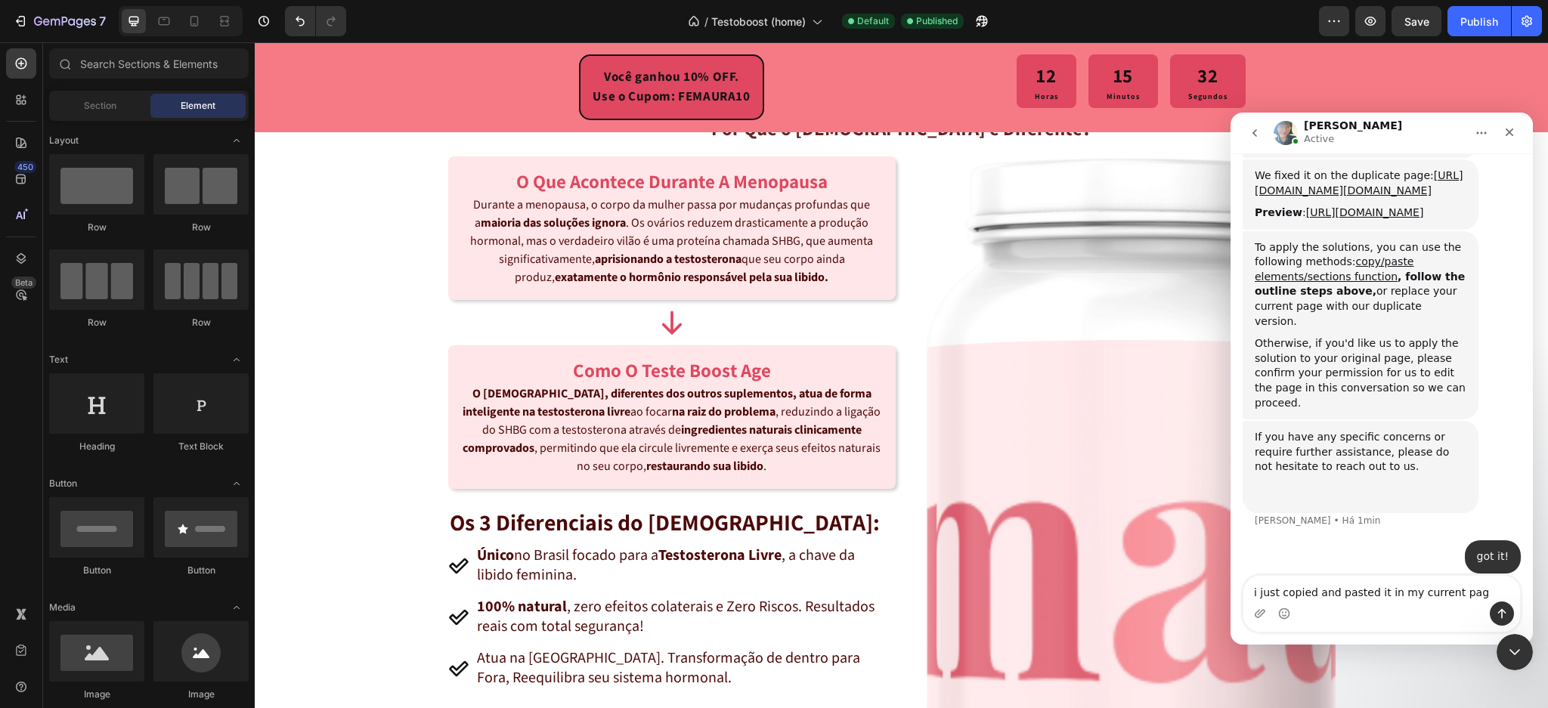
type textarea "i just copied and pasted it in my current page"
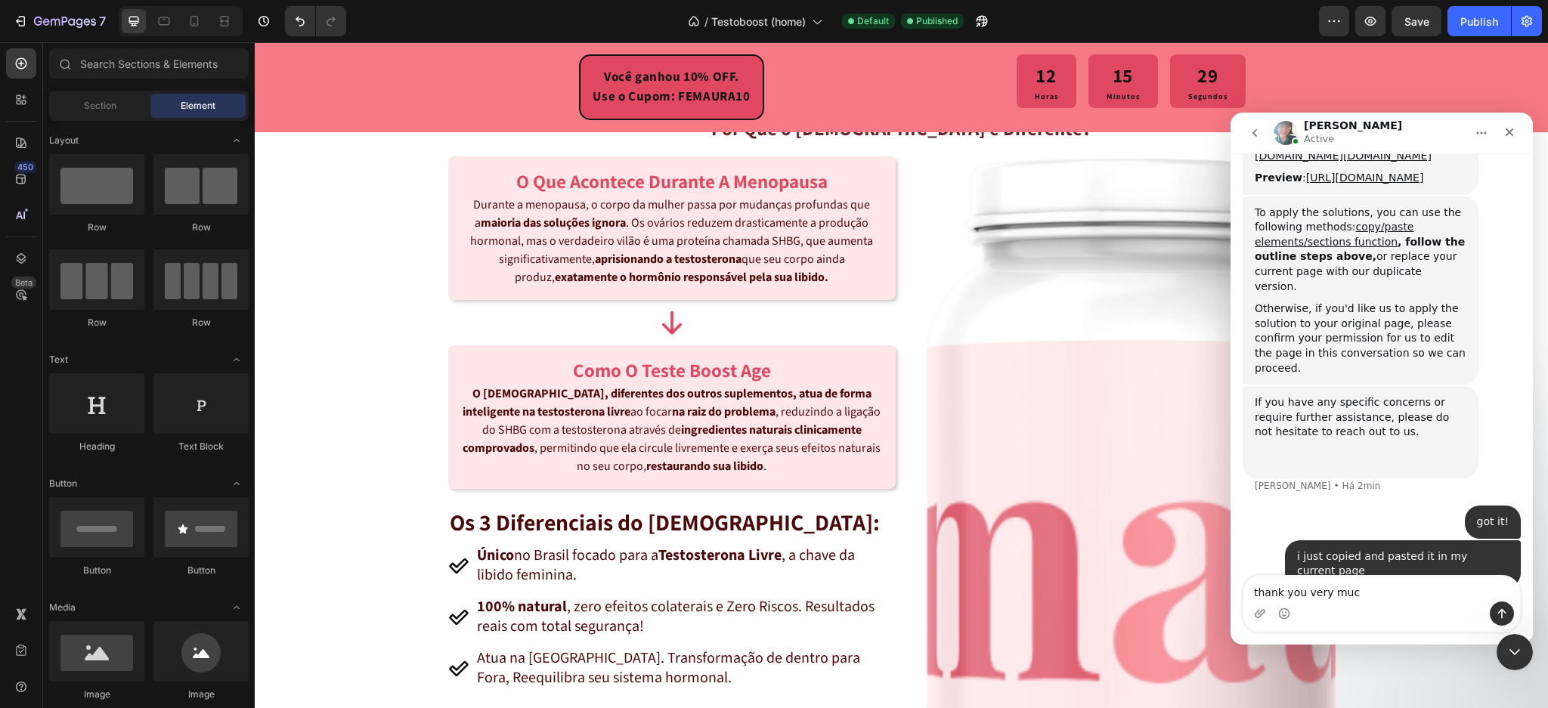
type textarea "thank you very much"
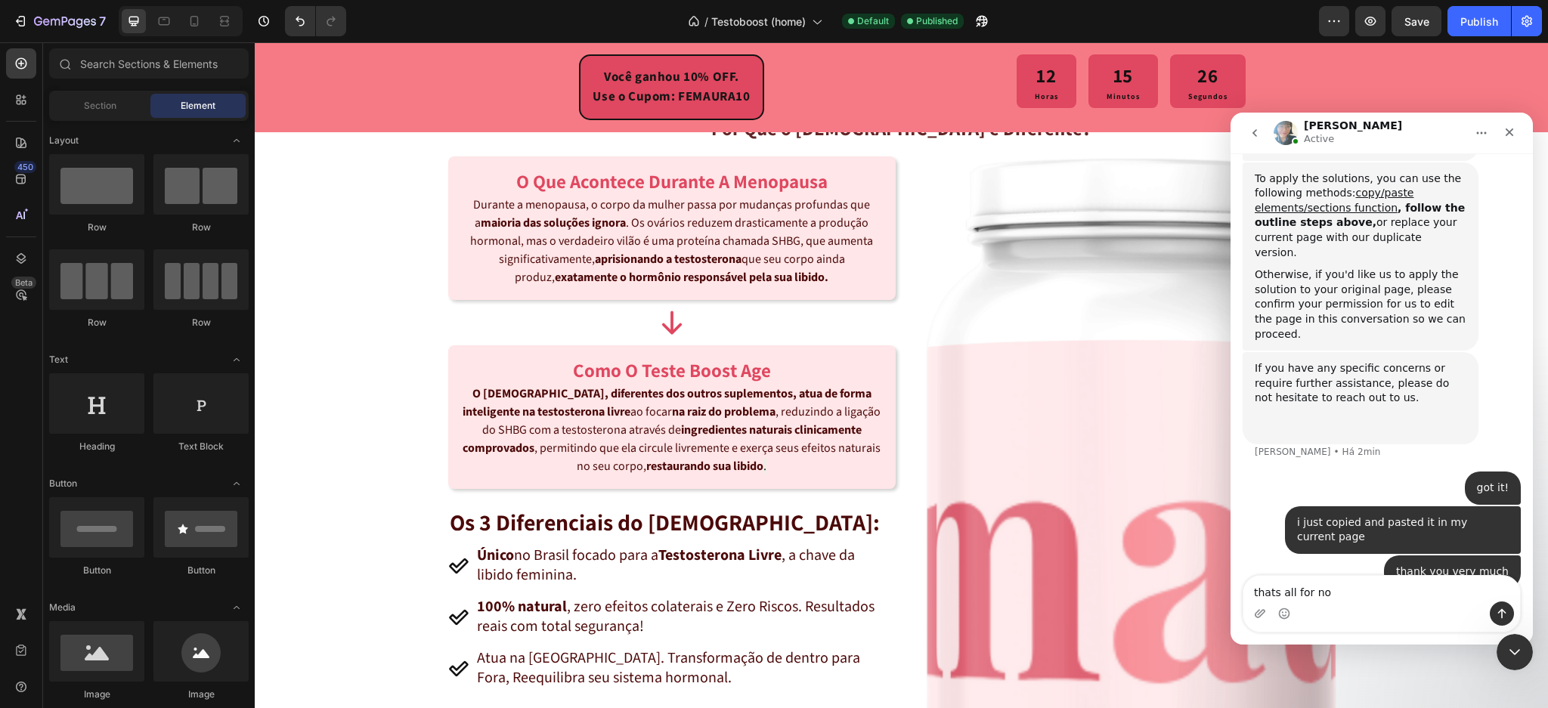
type textarea "thats all for now"
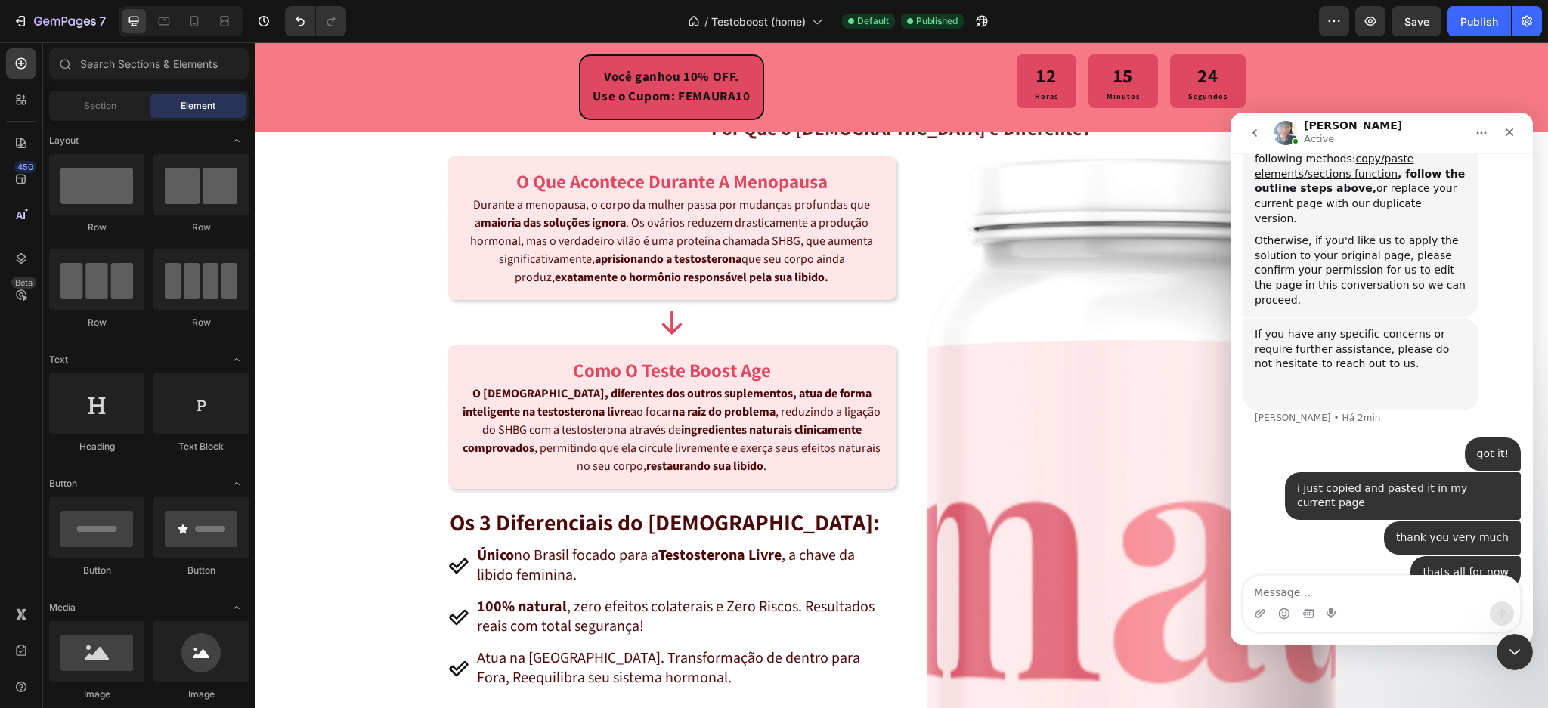
drag, startPoint x: 1489, startPoint y: 134, endPoint x: 1393, endPoint y: 116, distance: 97.7
click at [1489, 132] on button "Início" at bounding box center [1482, 133] width 29 height 29
click at [1518, 135] on div "Fechar" at bounding box center [1509, 132] width 27 height 27
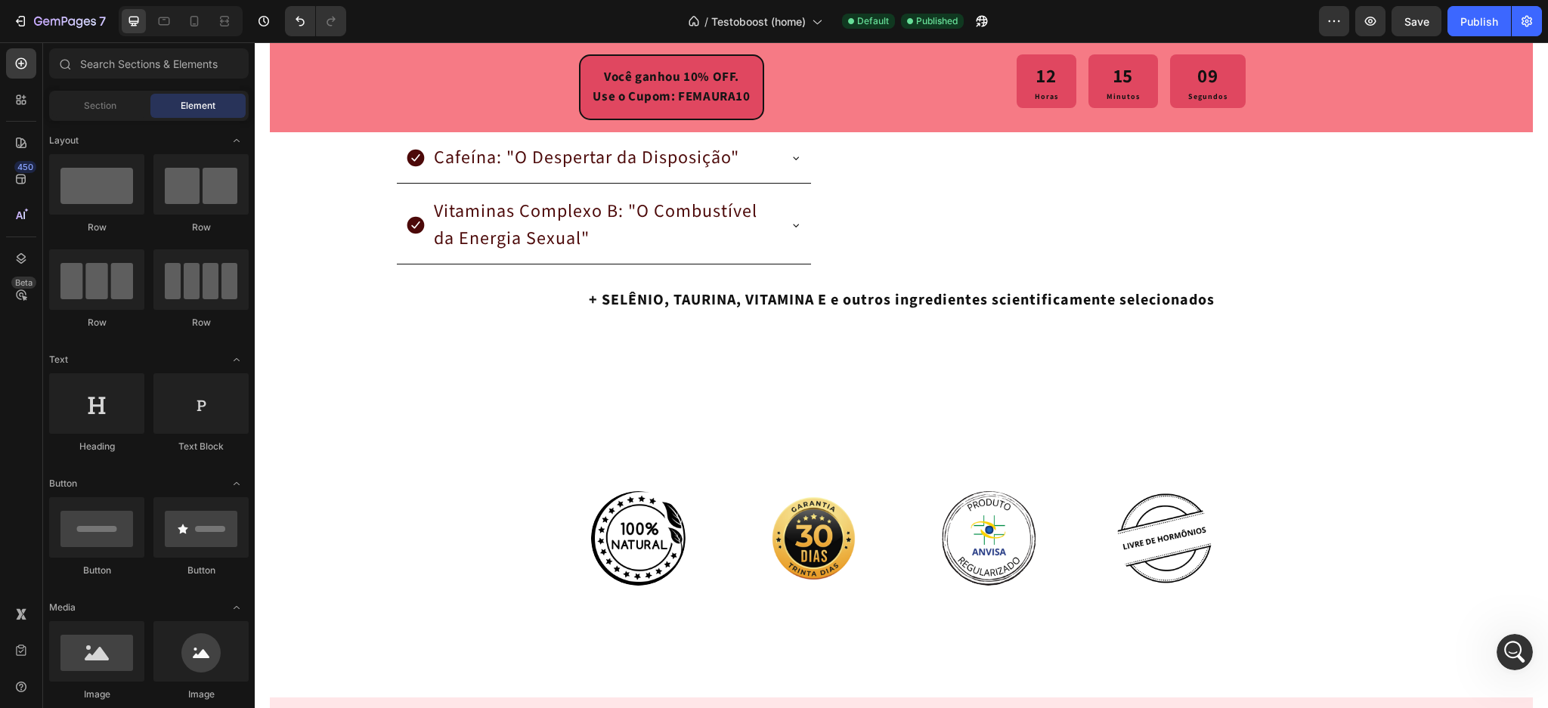
scroll to position [3218, 0]
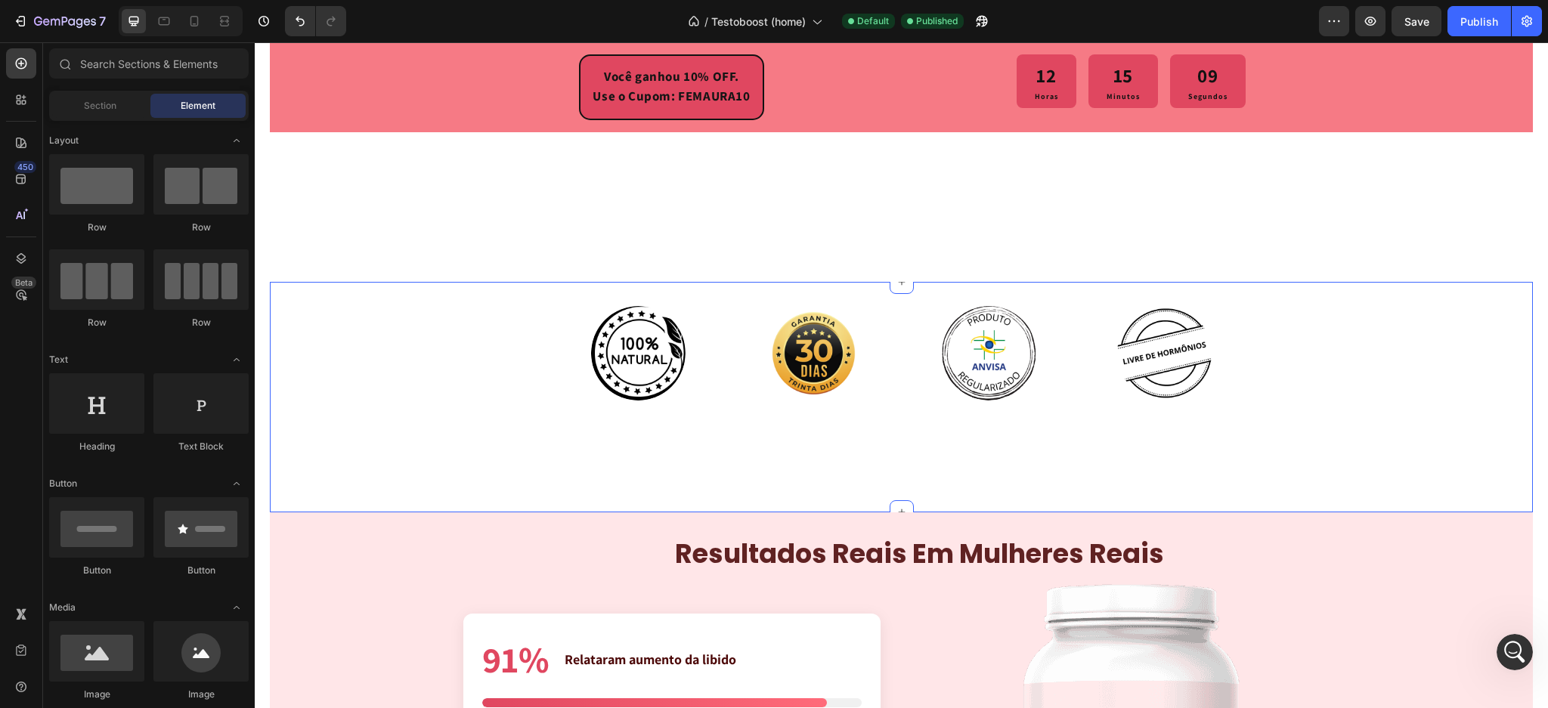
click at [749, 320] on div "Image Image Image Image Row" at bounding box center [901, 353] width 907 height 95
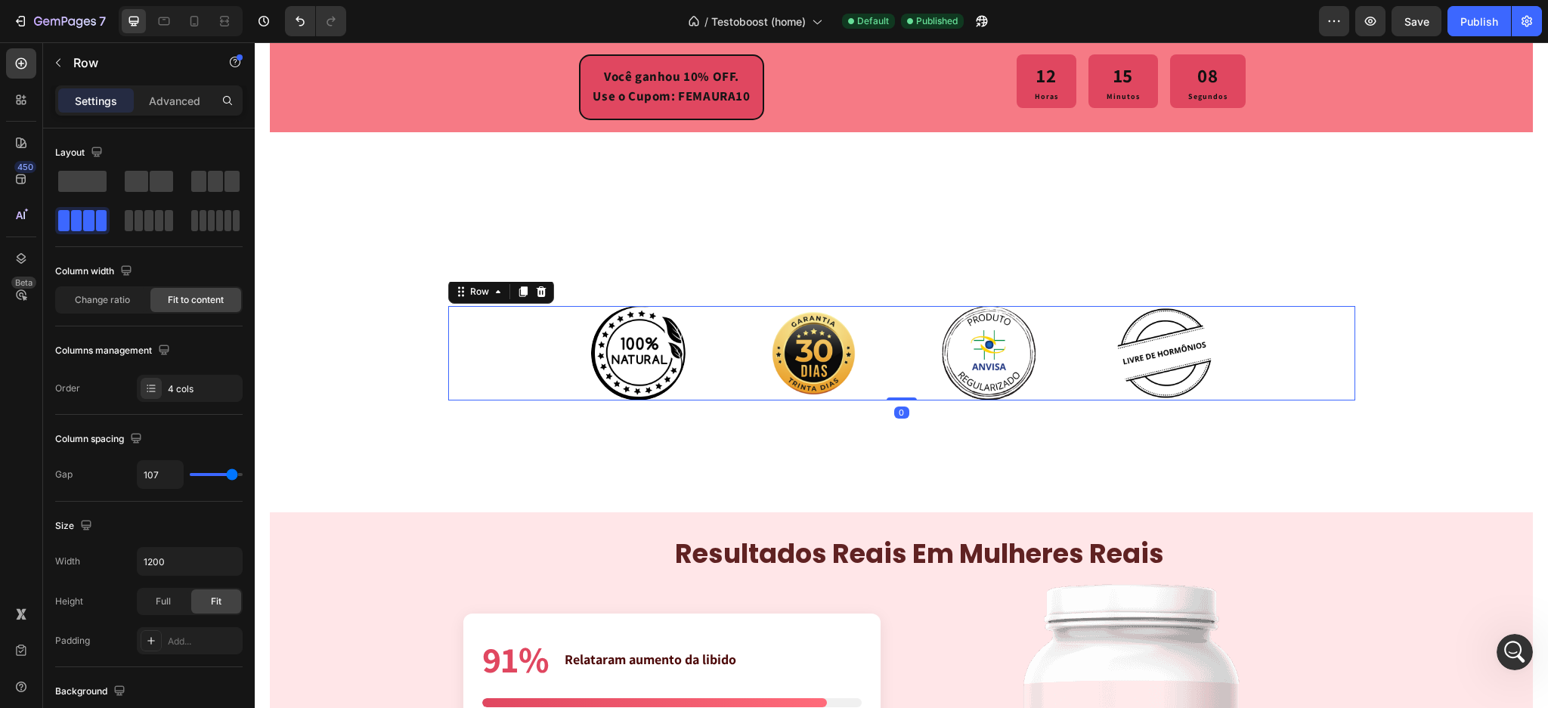
click at [705, 343] on div "Image Image Image Image Row 0" at bounding box center [901, 353] width 907 height 95
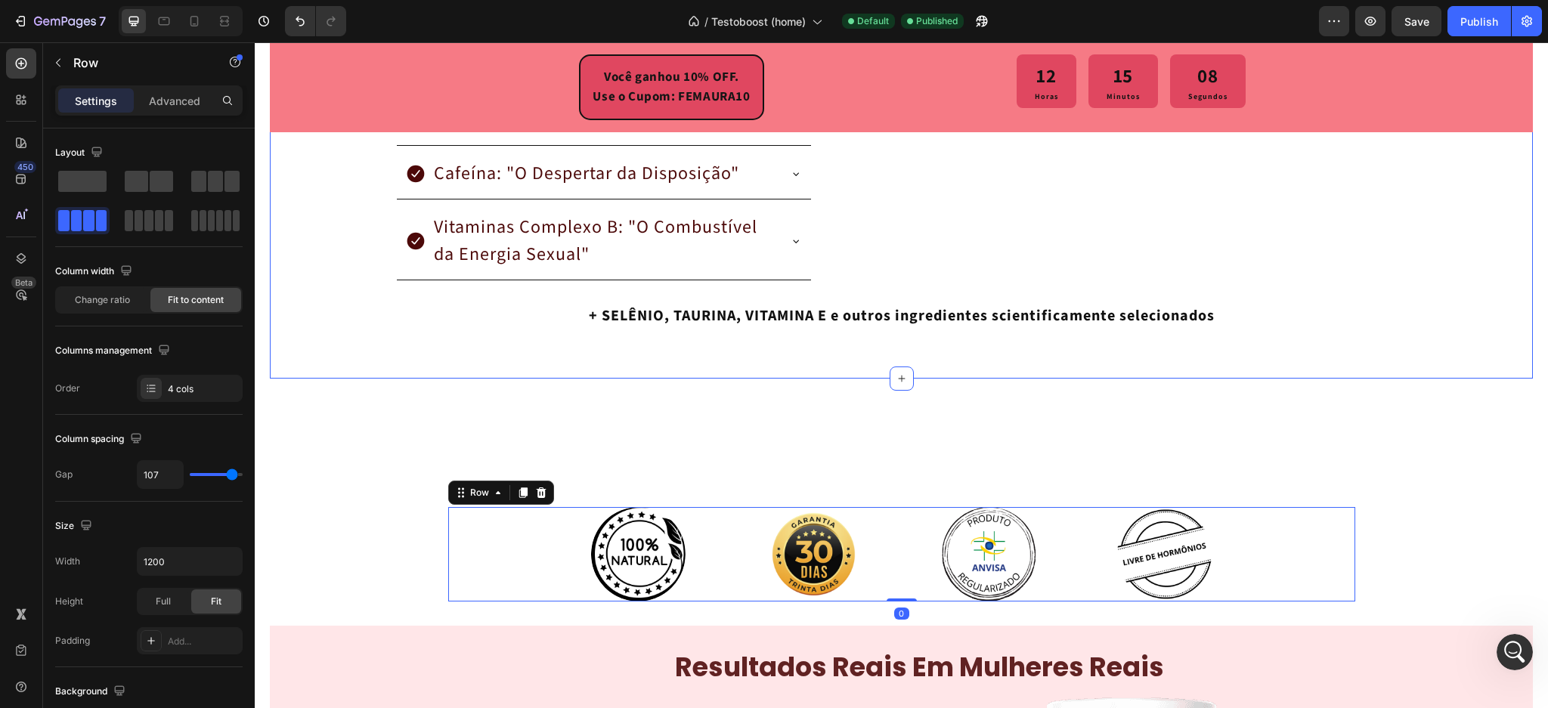
scroll to position [3016, 0]
click at [748, 451] on div "Banner CTA Você pode ser a próxima → COMPRAR AGORA Custom Code Section 13/25" at bounding box center [901, 460] width 1263 height 48
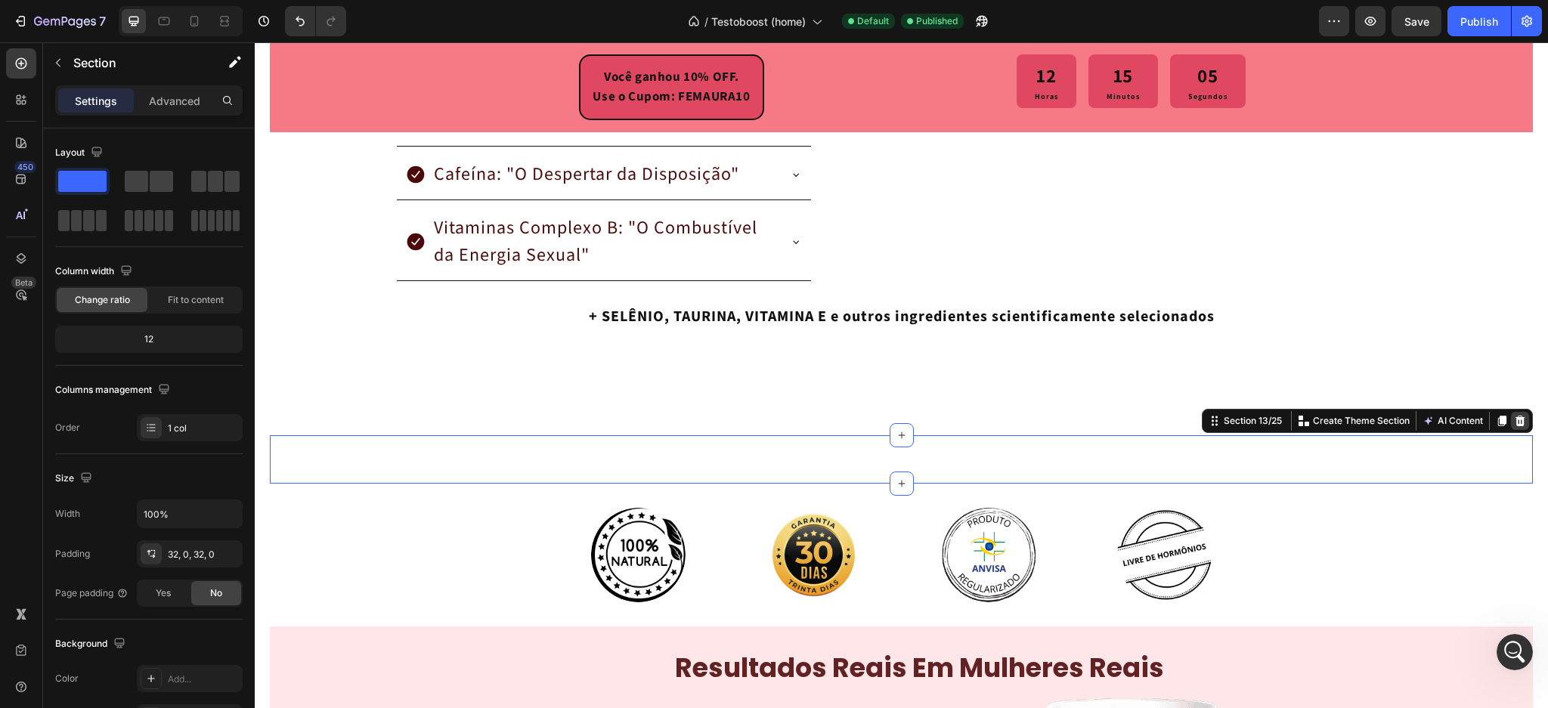
click at [1516, 419] on icon at bounding box center [1521, 421] width 10 height 11
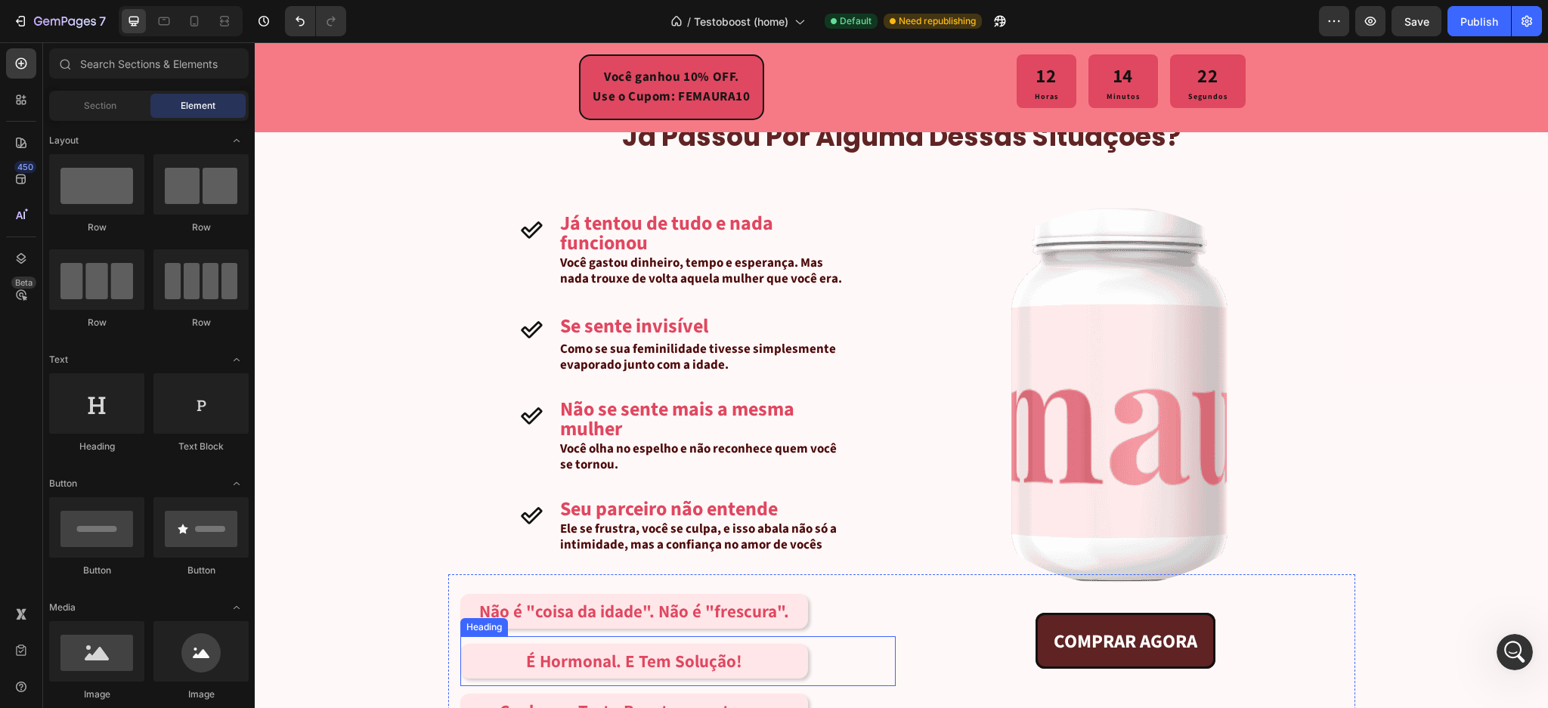
scroll to position [1101, 0]
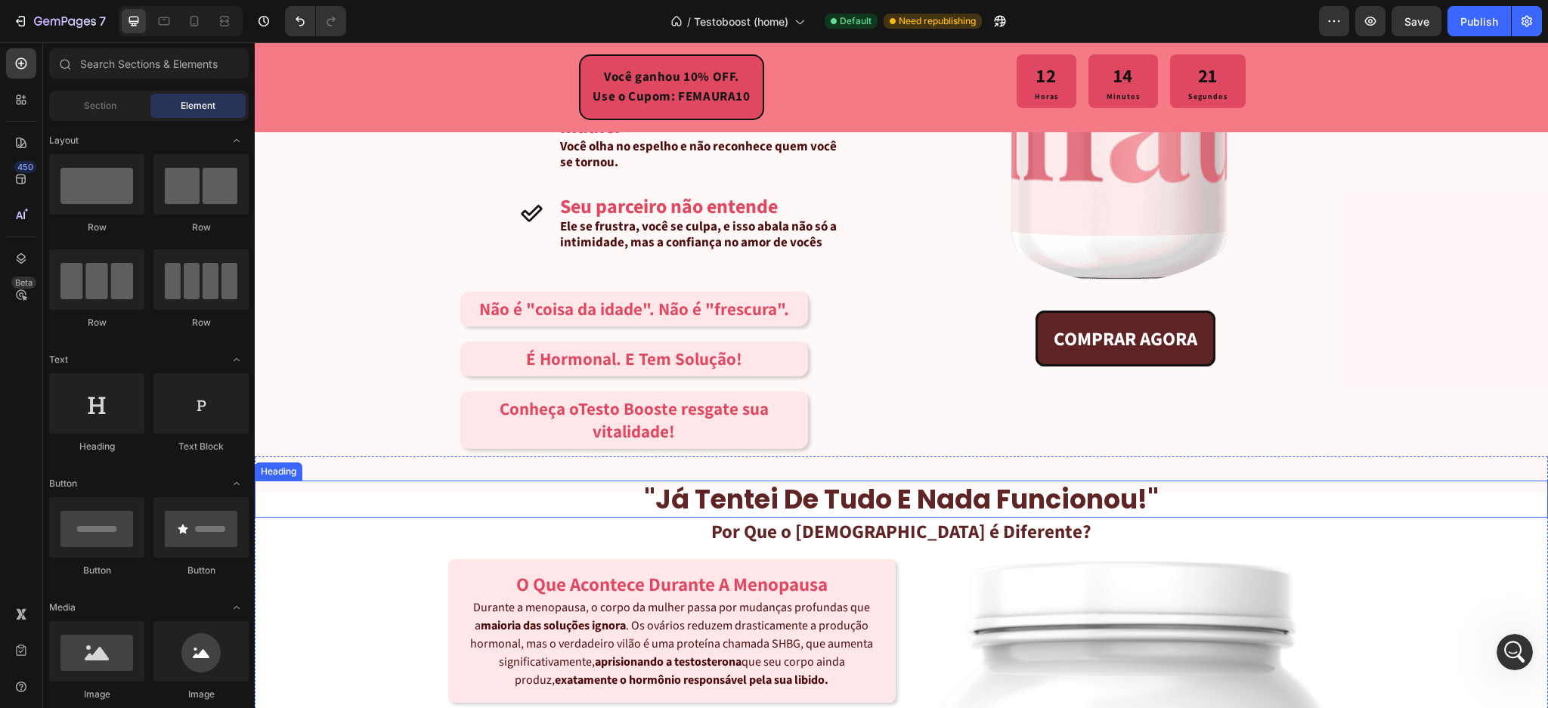
click at [811, 488] on span ""já tentei de tudo e nada funcionou!"" at bounding box center [901, 499] width 515 height 37
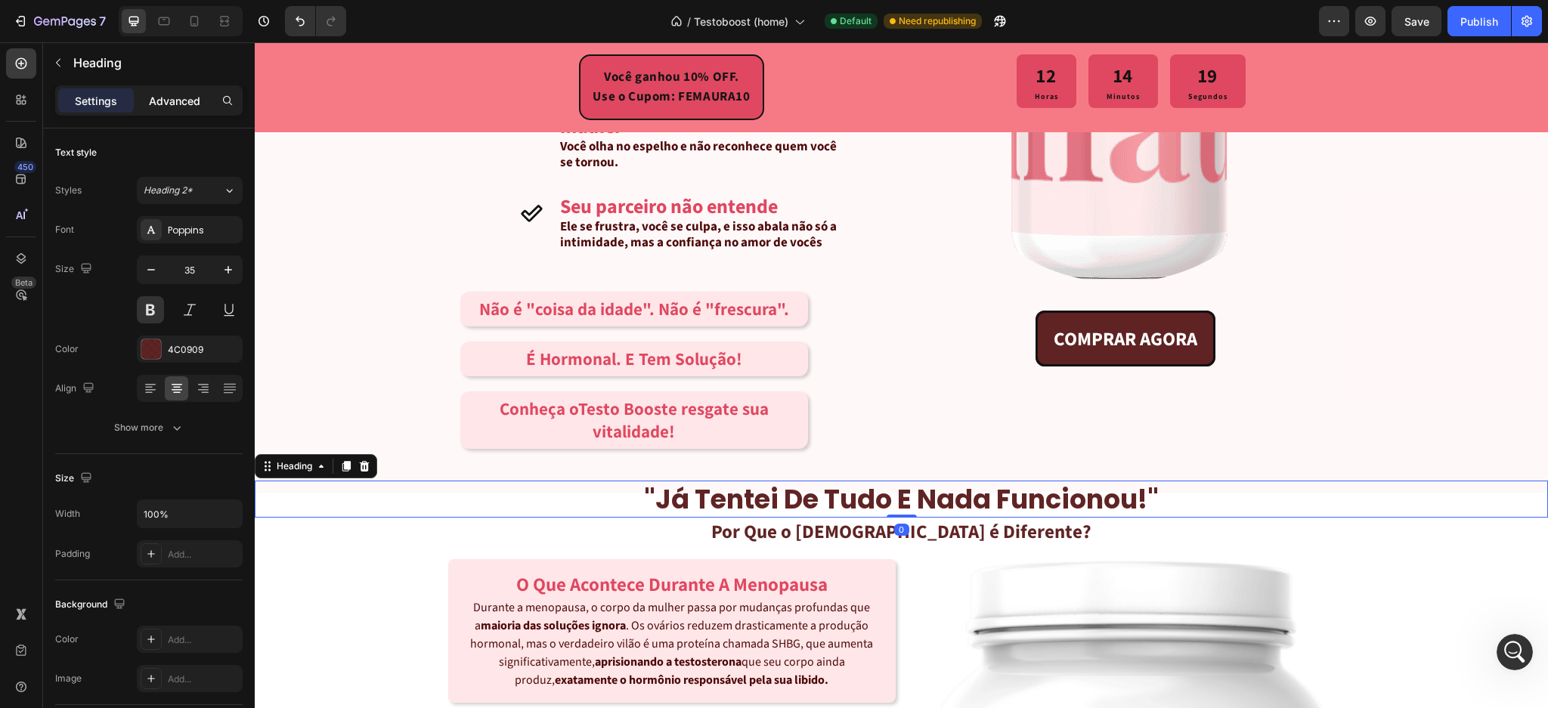
click at [171, 106] on p "Advanced" at bounding box center [174, 101] width 51 height 16
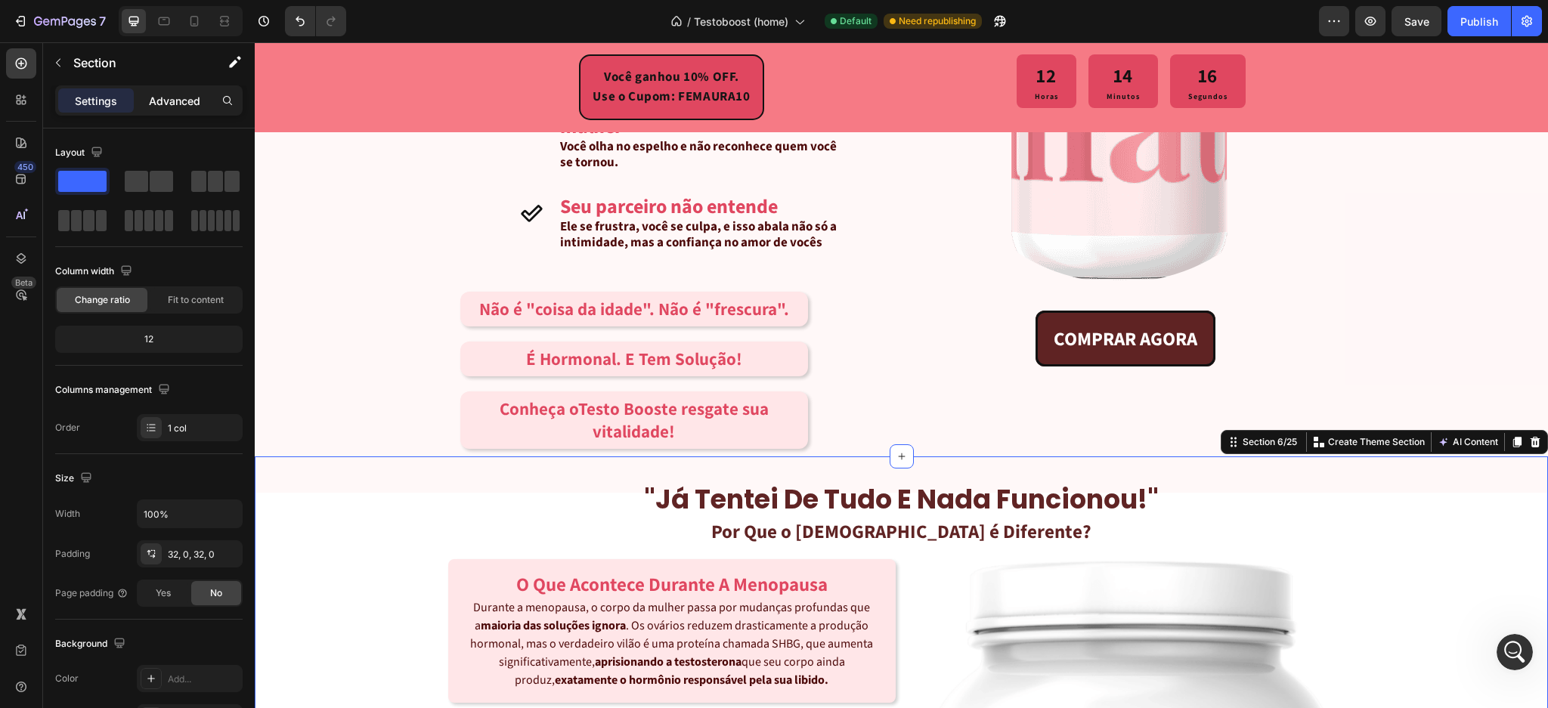
click at [191, 95] on p "Advanced" at bounding box center [174, 101] width 51 height 16
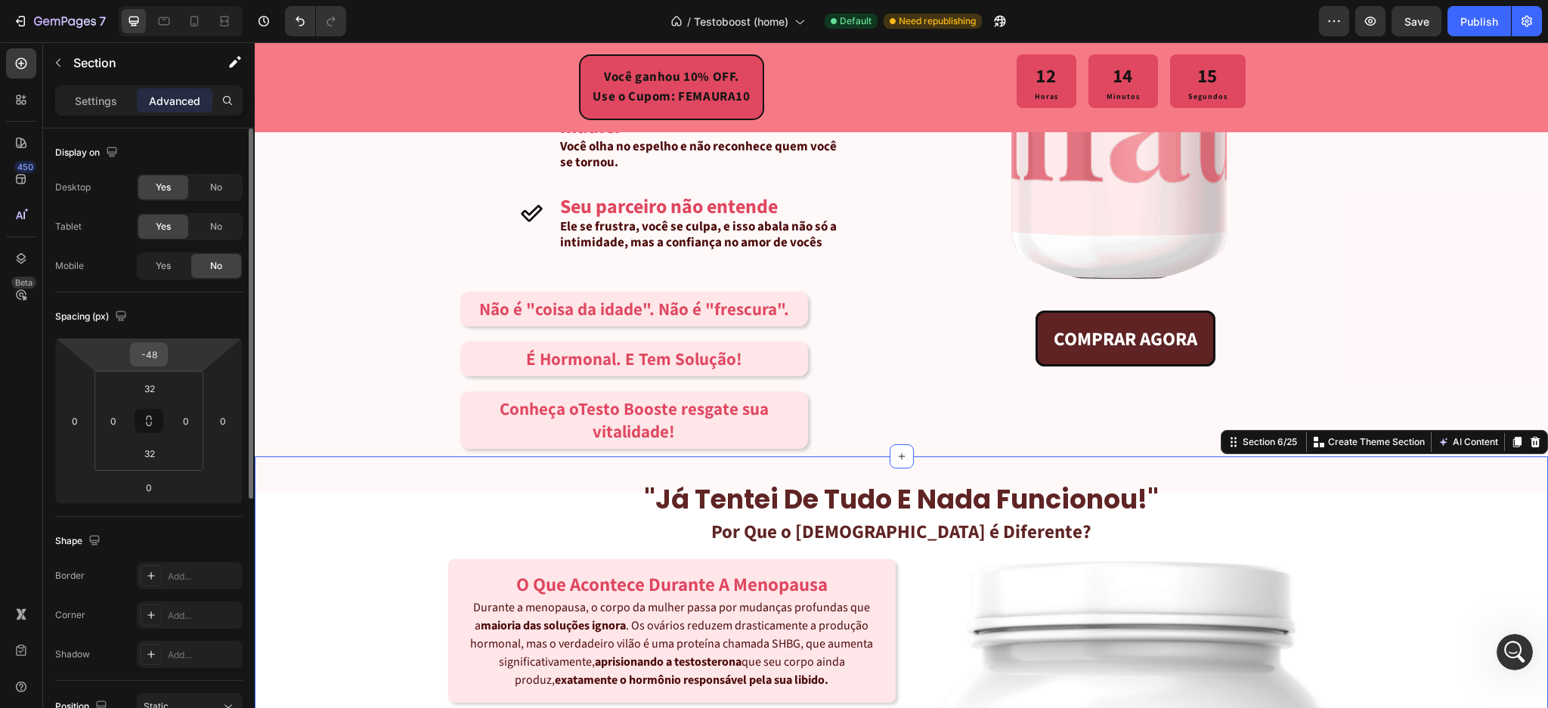
click at [160, 352] on input "-48" at bounding box center [149, 354] width 30 height 23
type input "0"
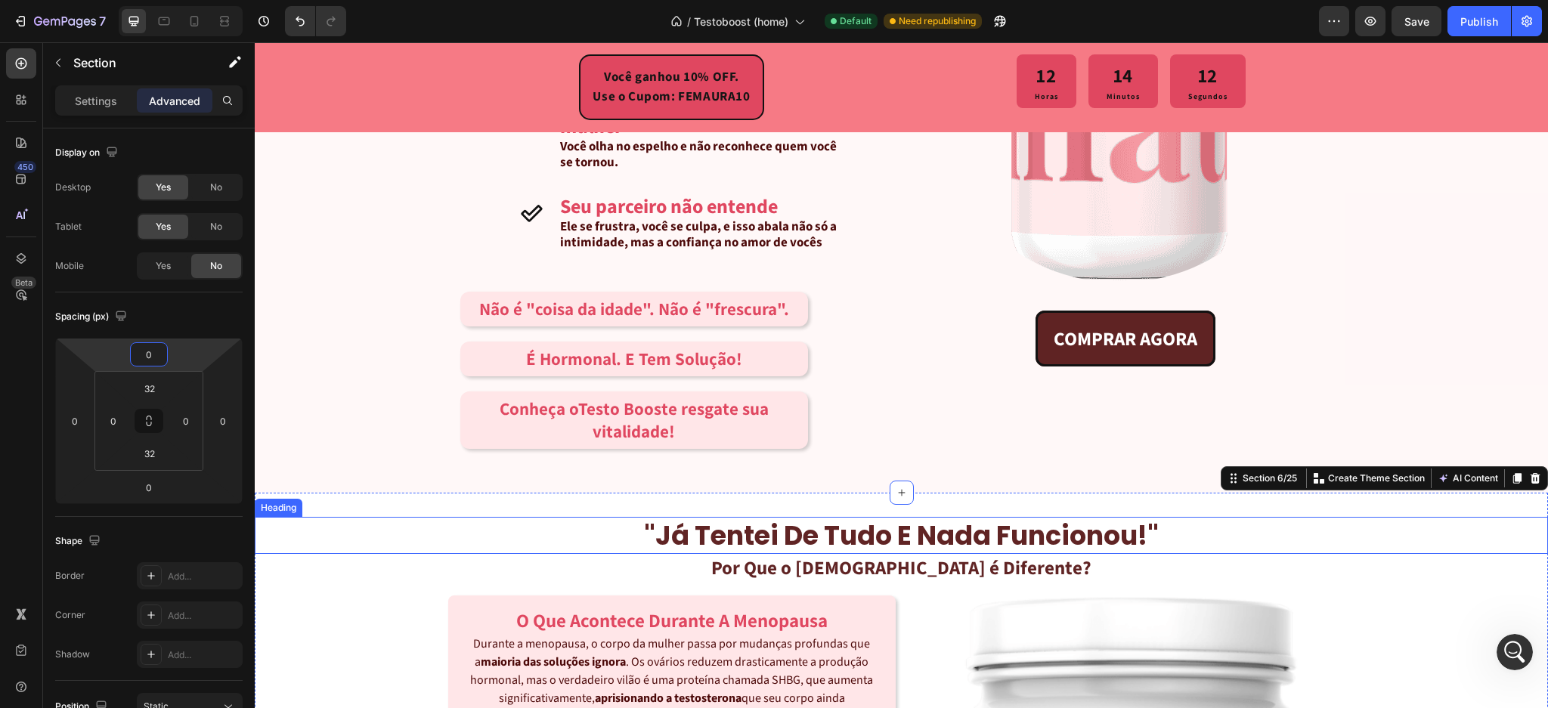
click at [478, 542] on h2 ""já tentei de tudo e nada funcionou!"" at bounding box center [902, 536] width 1294 height 38
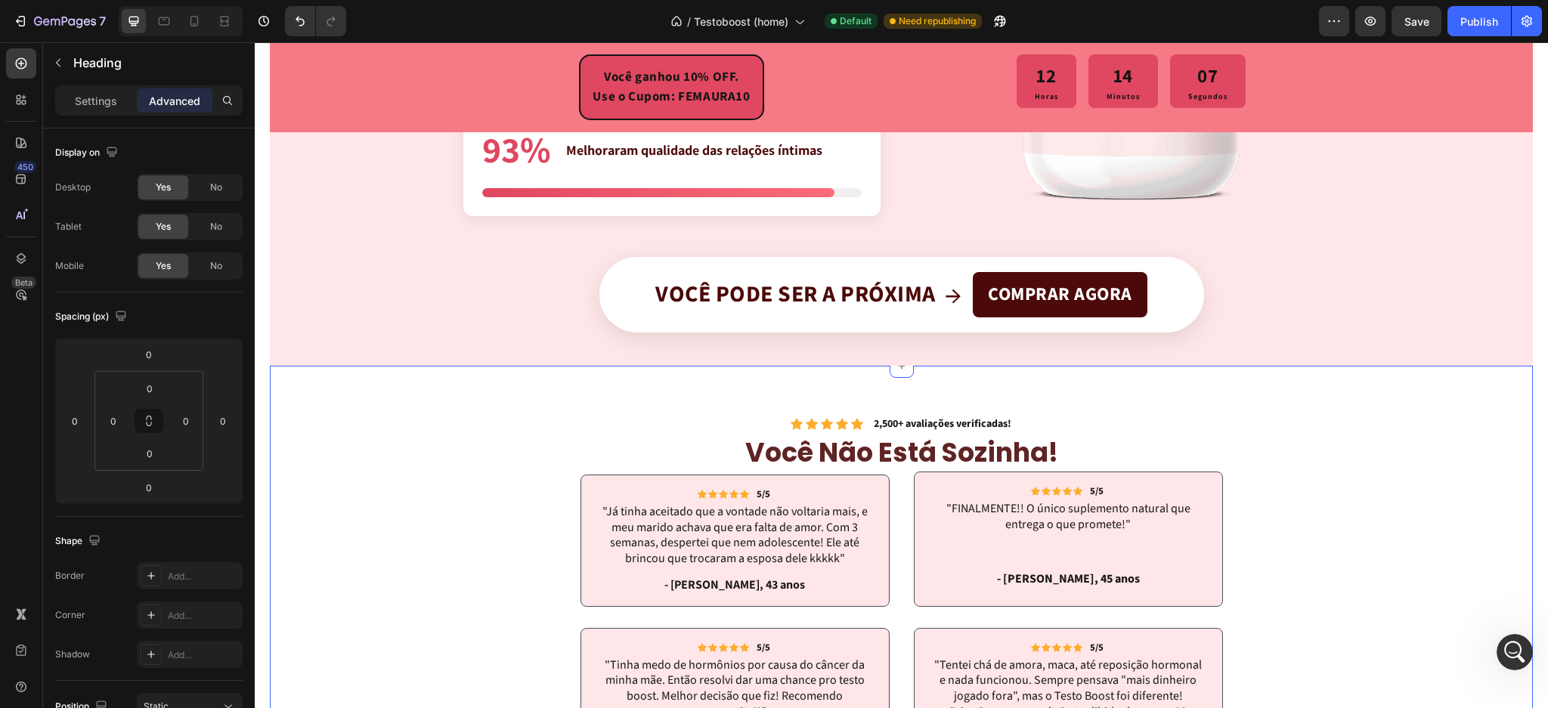
scroll to position [3823, 0]
